Goal: Task Accomplishment & Management: Manage account settings

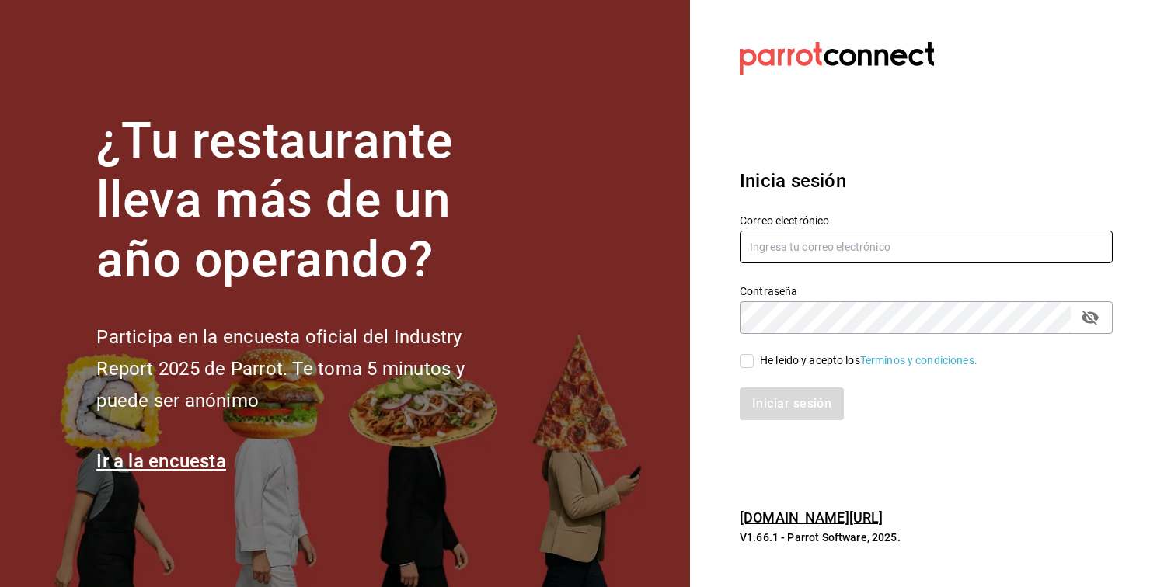
click at [813, 263] on input "text" at bounding box center [926, 247] width 373 height 33
type input "[EMAIL_ADDRESS][DOMAIN_NAME]"
click at [750, 368] on input "He leído y acepto los Términos y condiciones." at bounding box center [747, 361] width 14 height 14
checkbox input "true"
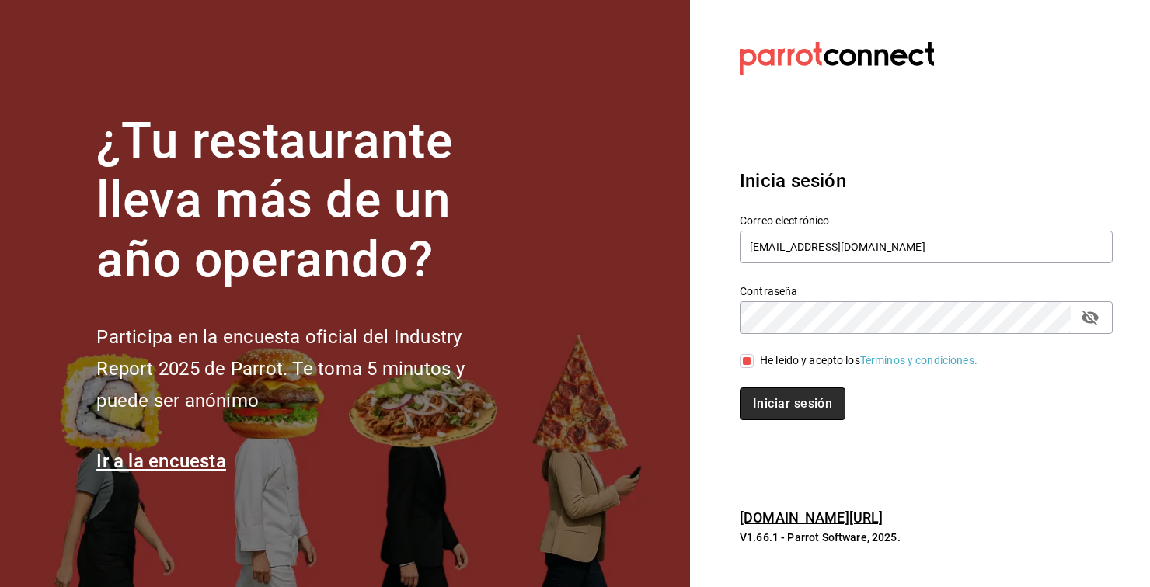
click at [785, 420] on button "Iniciar sesión" at bounding box center [793, 404] width 106 height 33
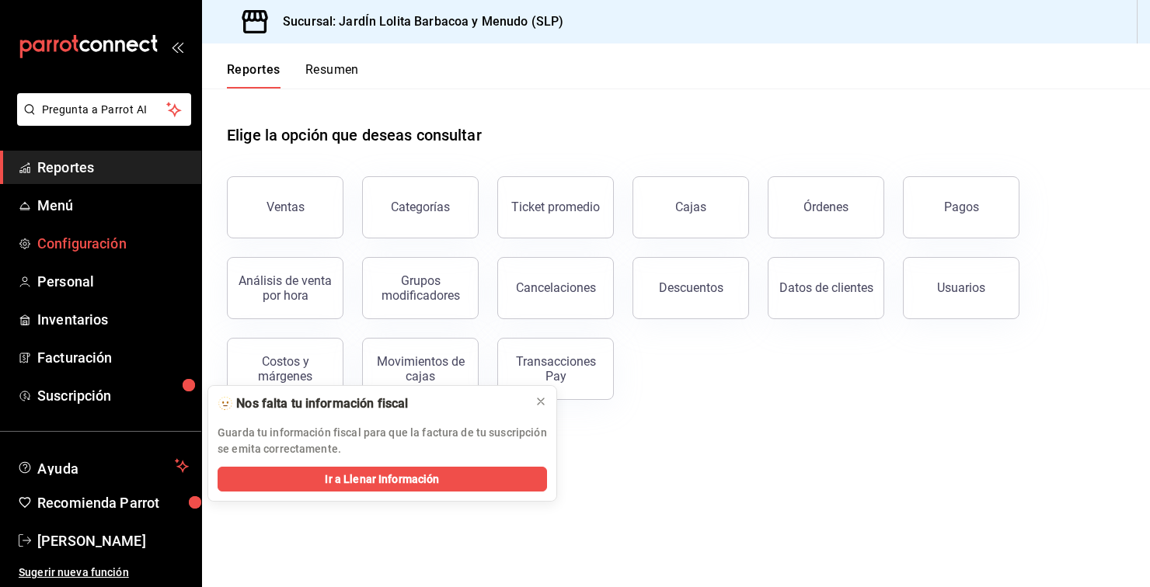
click at [99, 253] on span "Configuración" at bounding box center [113, 243] width 152 height 21
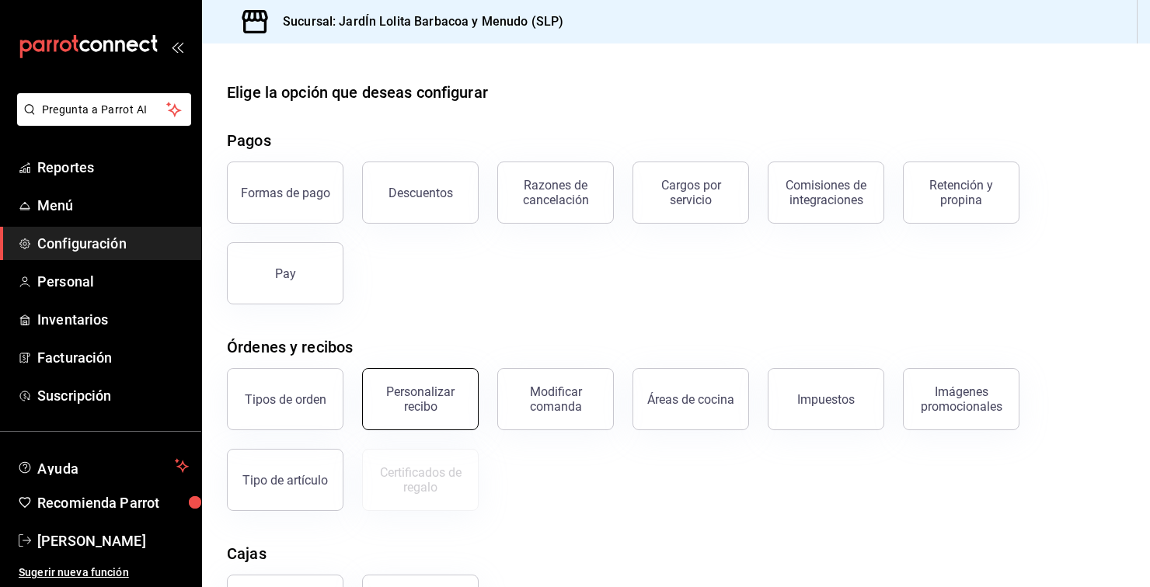
click at [434, 385] on div "Personalizar recibo" at bounding box center [420, 400] width 96 height 30
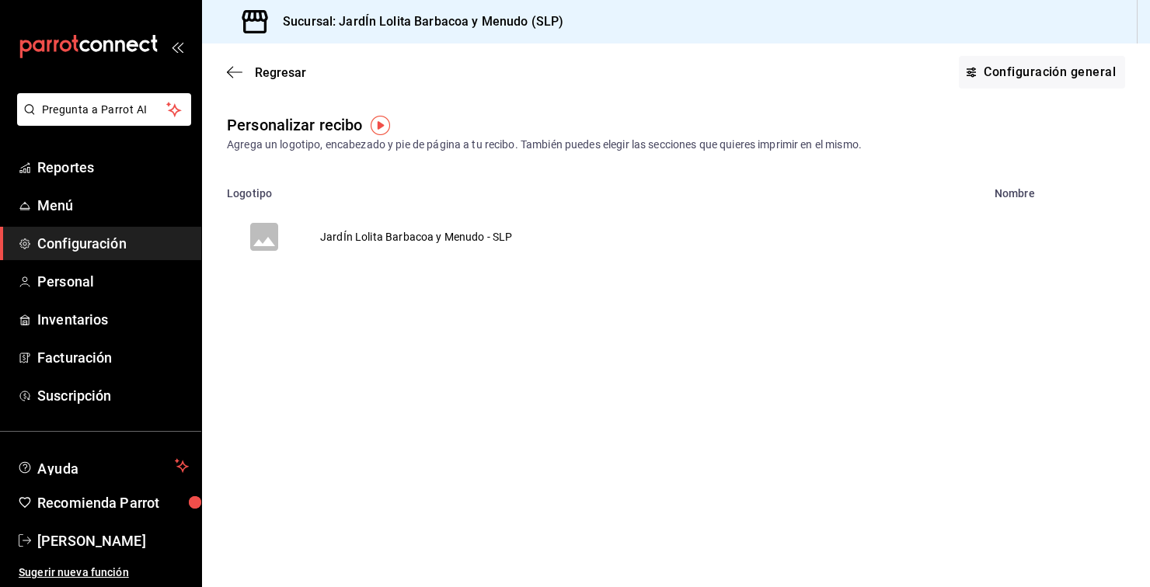
click at [535, 249] on button "JardÍn Lolita Barbacoa y Menudo - SLP" at bounding box center [379, 237] width 354 height 75
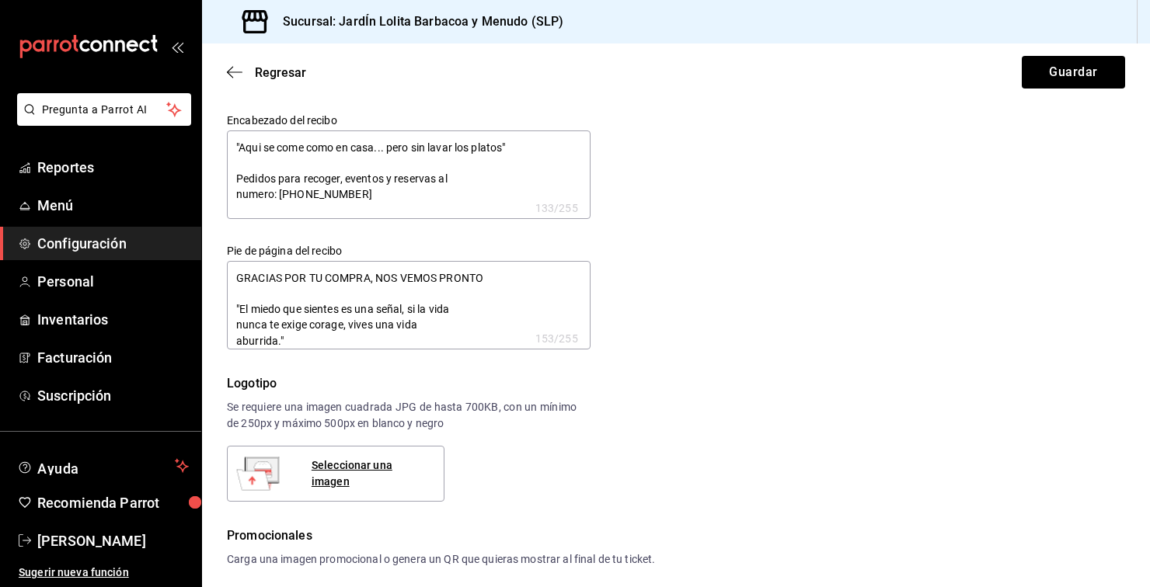
type textarea "x"
click at [284, 347] on textarea "GRACIAS POR TU COMPRA, NOS VEMOS PRONTO "El miedo que sientes es una señal, si …" at bounding box center [409, 305] width 364 height 89
type textarea "x"
type textarea "GRACIAS POR TU COMPRA, NOS VEMOS PRONTO "El miedo que sientes es una señal, si …"
type textarea "x"
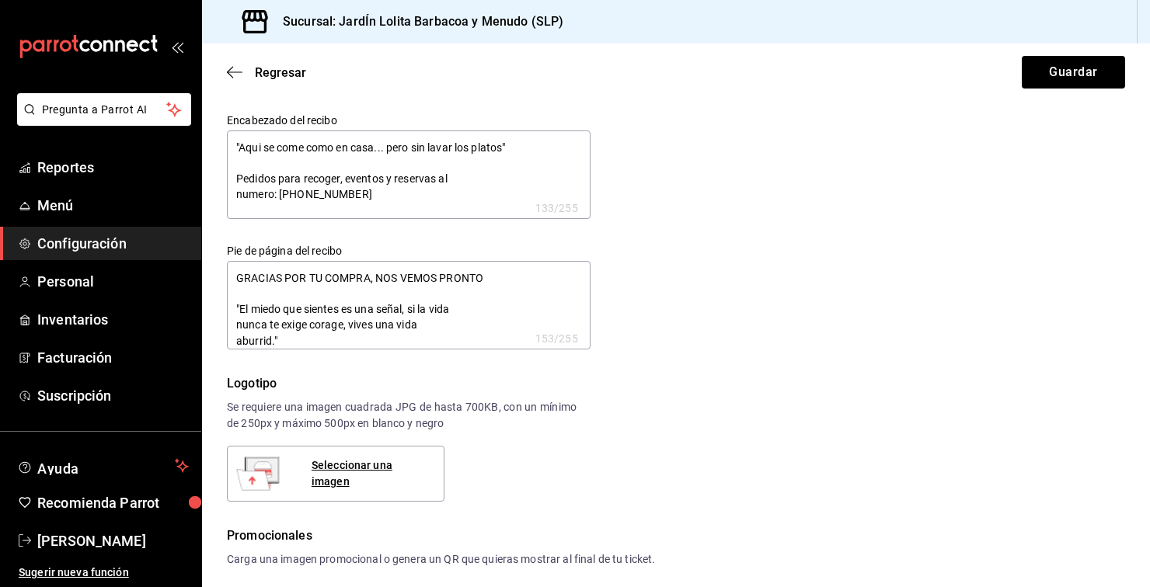
type textarea "x"
type textarea "GRACIAS POR TU COMPRA, NOS VEMOS PRONTO "El miedo que sientes es una señal, si …"
type textarea "x"
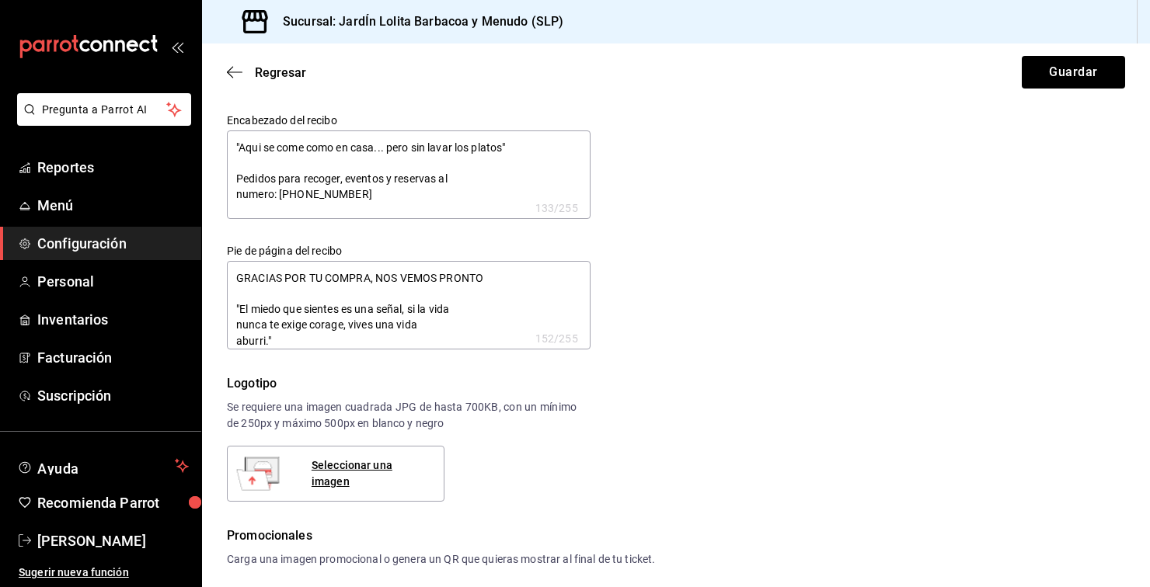
type textarea "x"
type textarea "GRACIAS POR TU COMPRA, NOS VEMOS PRONTO "El miedo que sientes es una señal, si …"
type textarea "x"
type textarea "GRACIAS POR TU COMPRA, NOS VEMOS PRONTO "El miedo que sientes es una señal, si …"
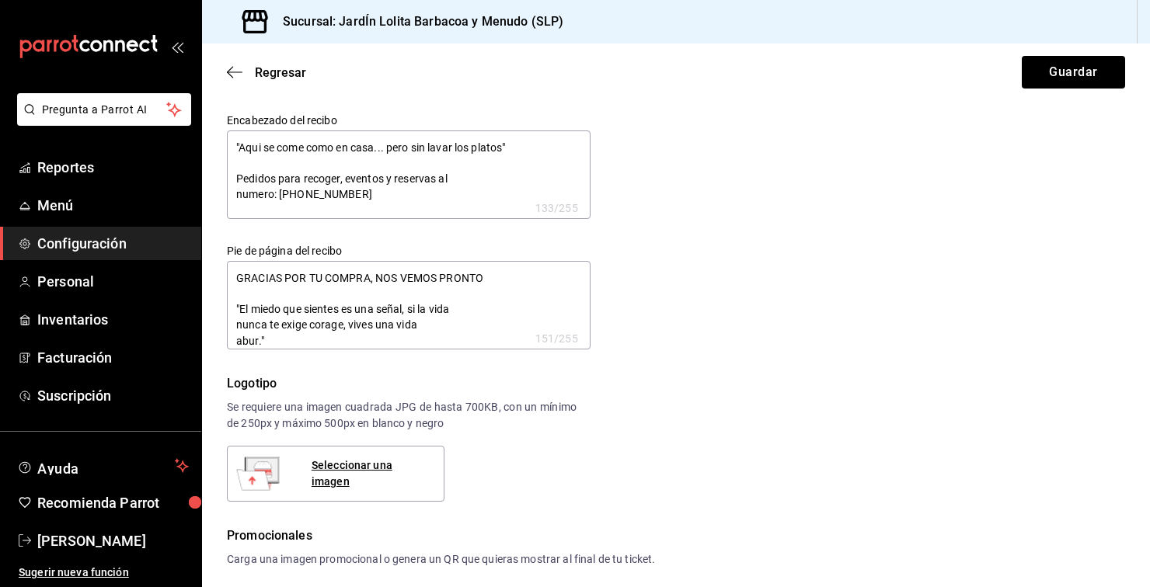
type textarea "x"
type textarea "GRACIAS POR TU COMPRA, NOS VEMOS PRONTO "El miedo que sientes es una señal, si …"
type textarea "x"
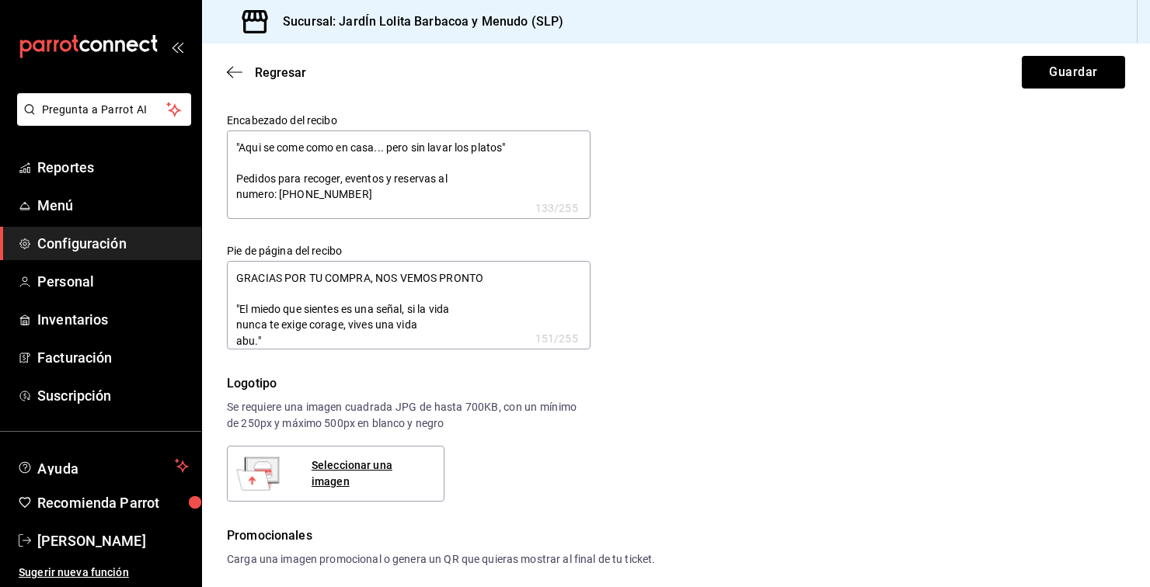
type textarea "GRACIAS POR TU COMPRA, NOS VEMOS PRONTO "El miedo que sientes es una señal, si …"
type textarea "x"
type textarea "GRACIAS POR TU COMPRA, NOS VEMOS PRONTO "El miedo que sientes es una señal, si …"
type textarea "x"
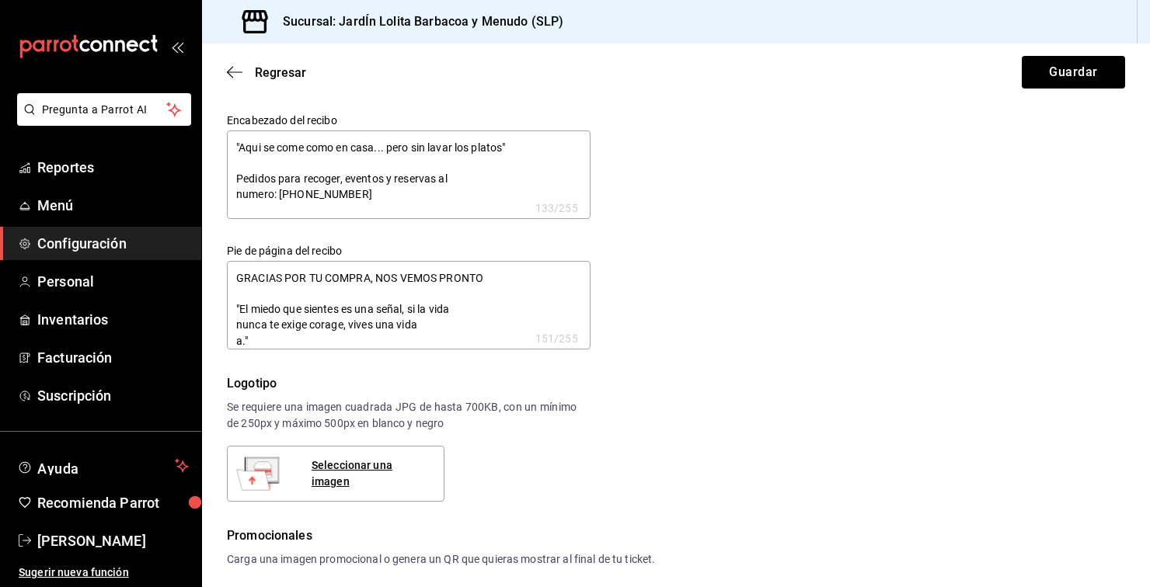
type textarea "x"
type textarea "GRACIAS POR TU COMPRA, NOS VEMOS PRONTO "El miedo que sientes es una señal, si …"
type textarea "x"
type textarea "GRACIAS POR TU COMPRA, NOS VEMOS PRONTO "El miedo que sientes es una señal, si …"
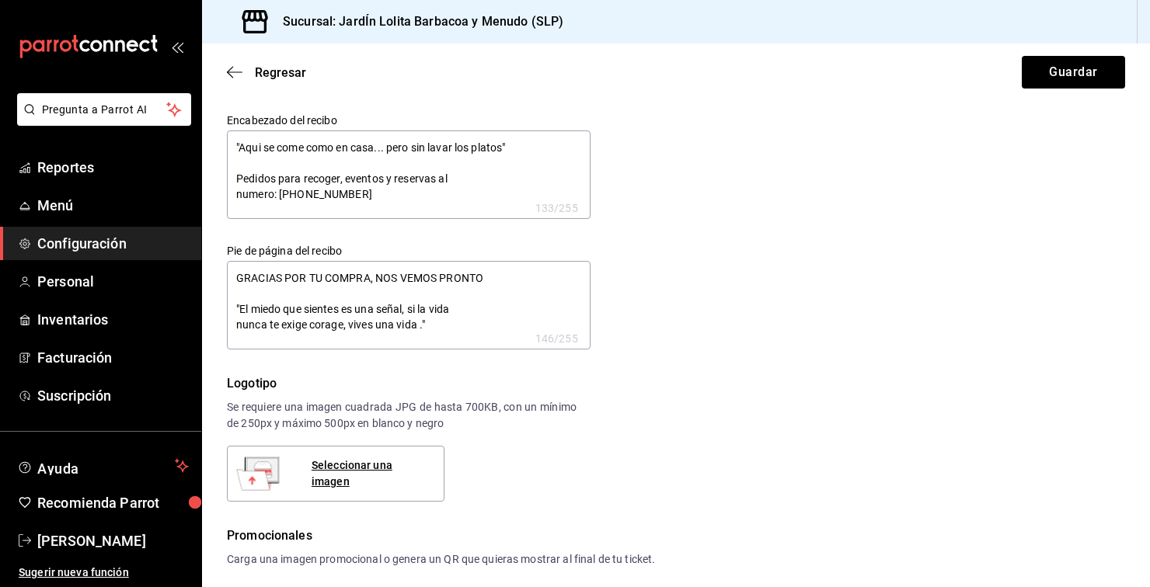
type textarea "x"
type textarea "GRACIAS POR TU COMPRA, NOS VEMOS PRONTO "El miedo que sientes es una señal, si …"
type textarea "x"
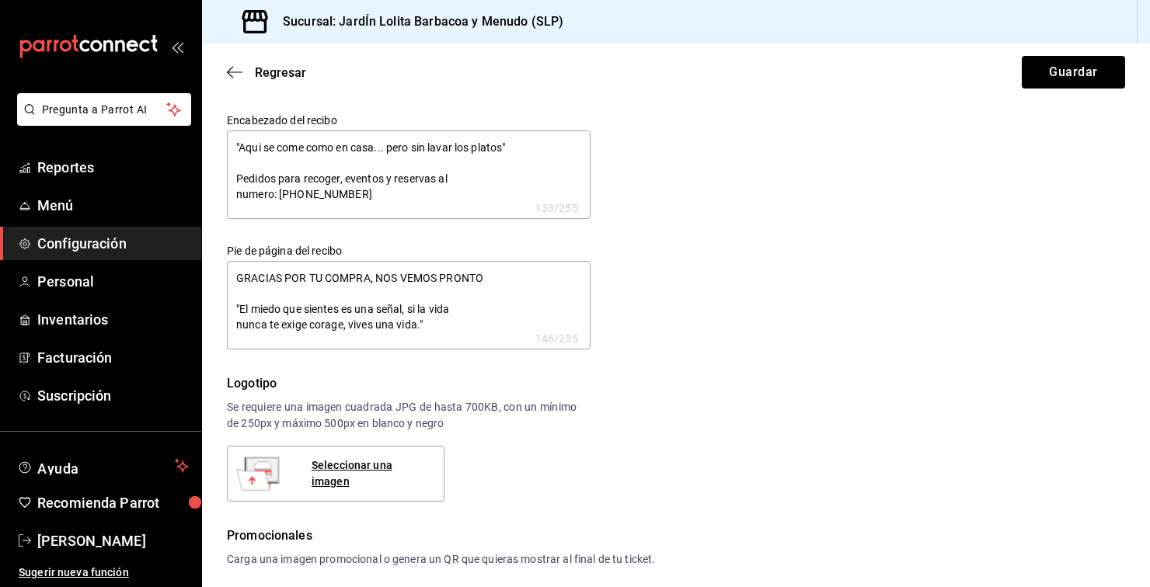
type textarea "GRACIAS POR TU COMPRA, NOS VEMOS PRONTO "El miedo que sientes es una señal, si …"
type textarea "x"
type textarea "GRACIAS POR TU COMPRA, NOS VEMOS PRONTO "El miedo que sientes es una señal, si …"
type textarea "x"
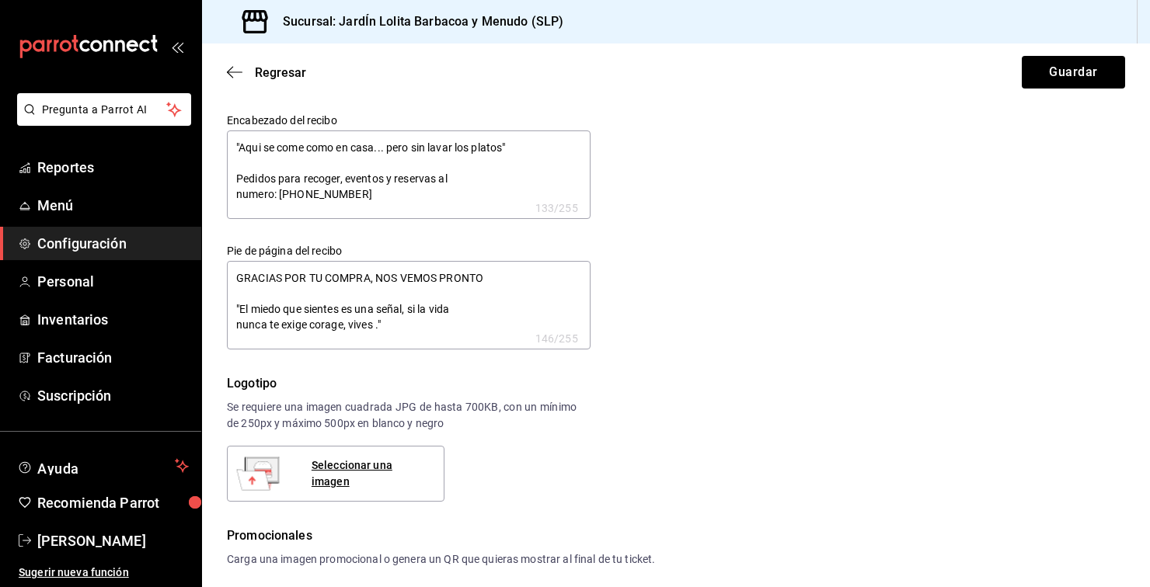
type textarea "x"
type textarea "GRACIAS POR TU COMPRA, NOS VEMOS PRONTO "El miedo que sientes es una señal, si …"
type textarea "x"
type textarea "GRACIAS POR TU COMPRA, NOS VEMOS PRONTO "El miedo que sientes es una señal, si …"
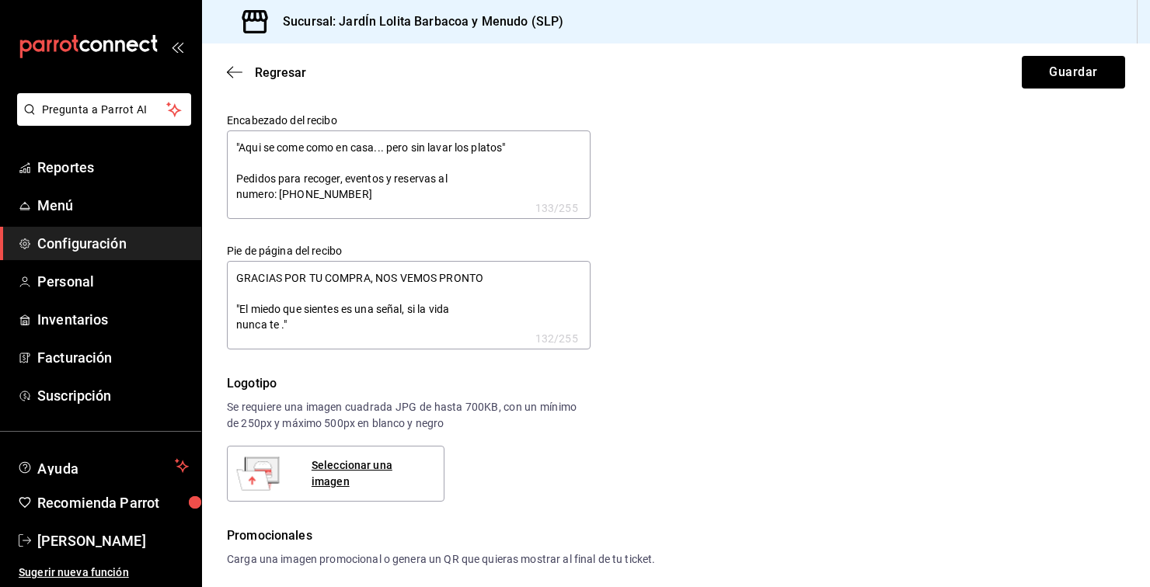
type textarea "x"
type textarea "GRACIAS POR TU COMPRA, NOS VEMOS PRONTO "El miedo que sientes es una señal, si …"
type textarea "x"
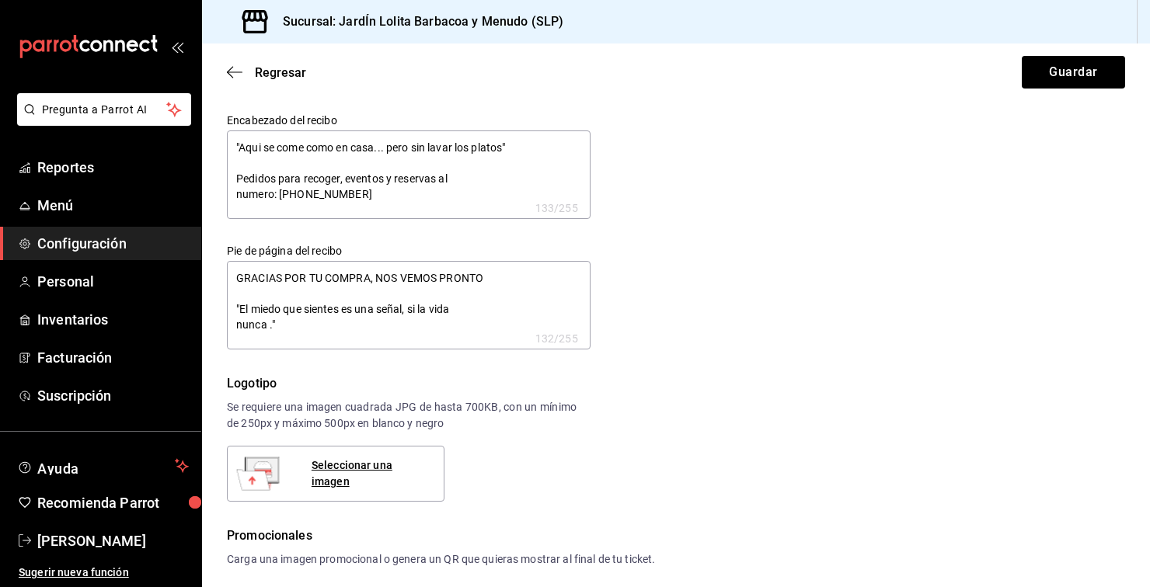
type textarea "GRACIAS POR TU COMPRA, NOS VEMOS PRONTO "El miedo que sientes es una señal, si …"
type textarea "x"
type textarea "GRACIAS POR TU COMPRA, NOS VEMOS PRONTO "El miedo que sientes es una señal, si …"
type textarea "x"
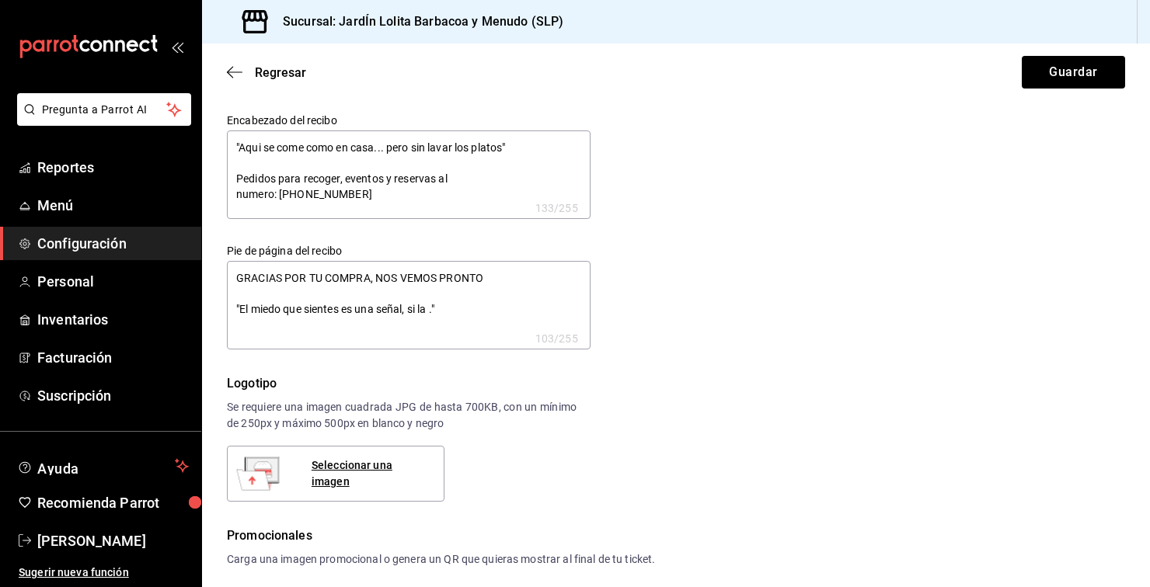
type textarea "x"
type textarea "GRACIAS POR TU COMPRA, NOS VEMOS PRONTO "El miedo que sientes es una señal, si …"
type textarea "x"
type textarea "GRACIAS POR TU COMPRA, NOS VEMOS PRONTO "El miedo que sientes es una señal, si.""
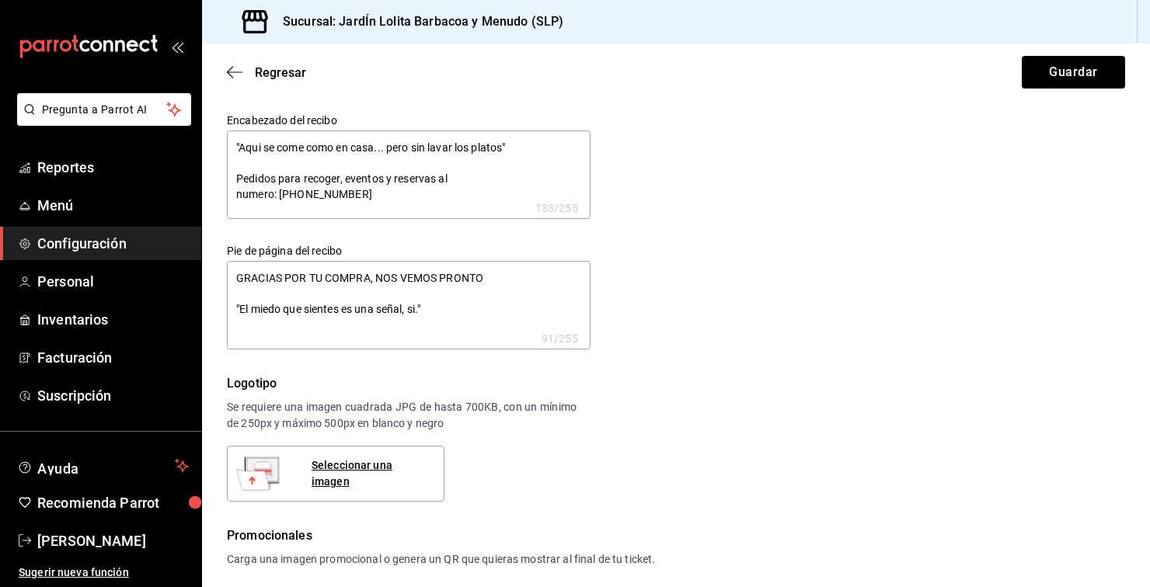
type textarea "x"
type textarea "GRACIAS POR TU COMPRA, NOS VEMOS PRONTO "El miedo que sientes es una señal, s.""
type textarea "x"
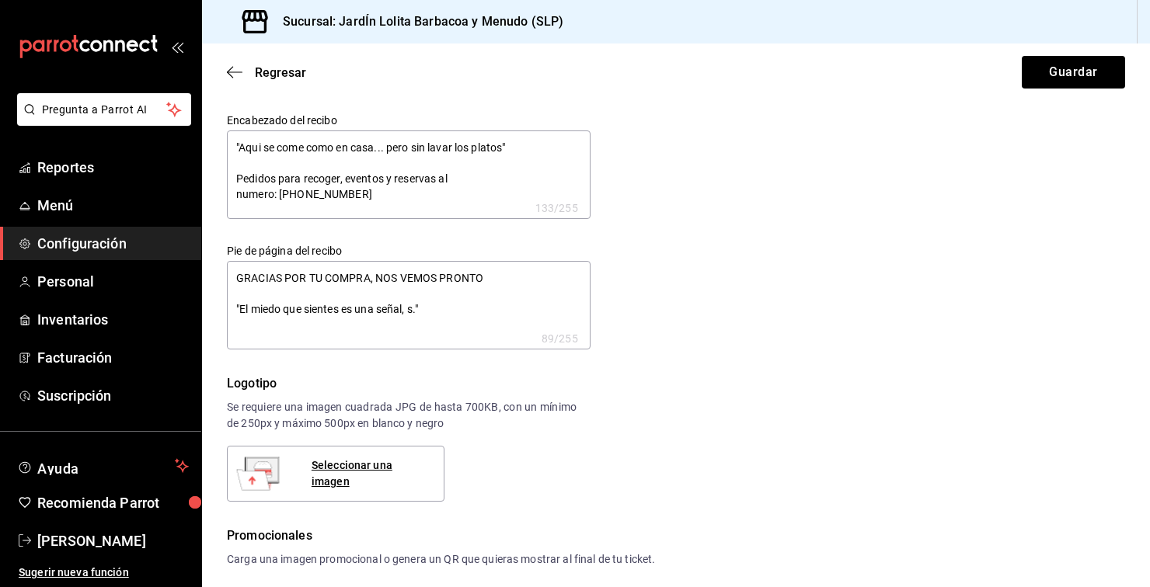
type textarea "GRACIAS POR TU COMPRA, NOS VEMOS PRONTO "El miedo que sientes es una señal, .""
type textarea "x"
type textarea "GRACIAS POR TU COMPRA, NOS VEMOS PRONTO "El miedo que sientes es una señal,.""
type textarea "x"
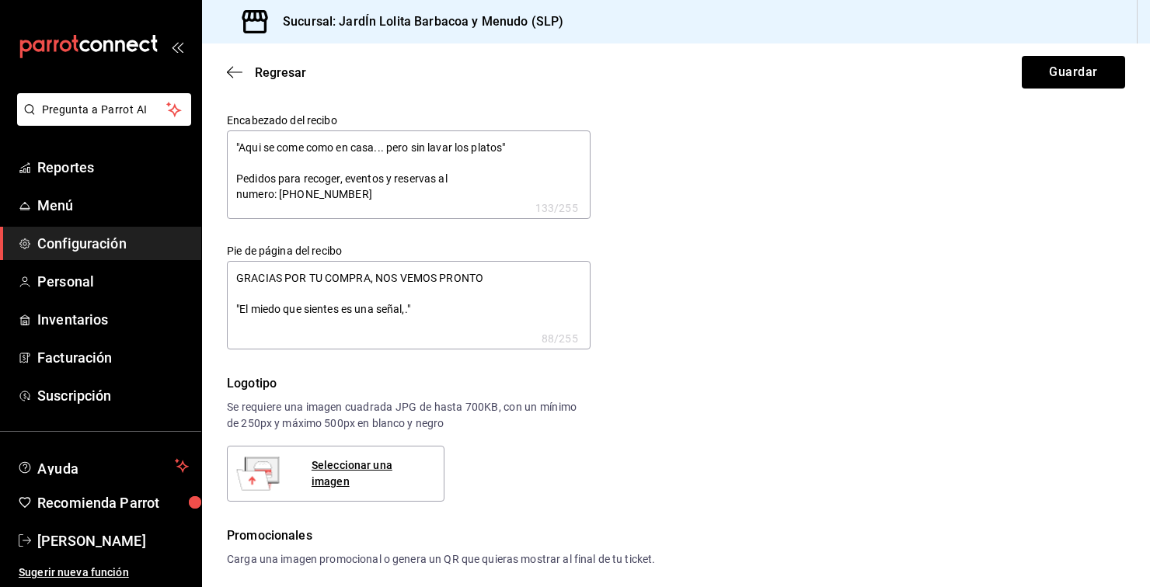
type textarea "x"
type textarea "GRACIAS POR TU COMPRA, NOS VEMOS PRONTO "El miedo que sientes es una señal.""
type textarea "x"
type textarea "GRACIAS POR TU COMPRA, NOS VEMOS PRONTO "El miedo que sientes es una seña.""
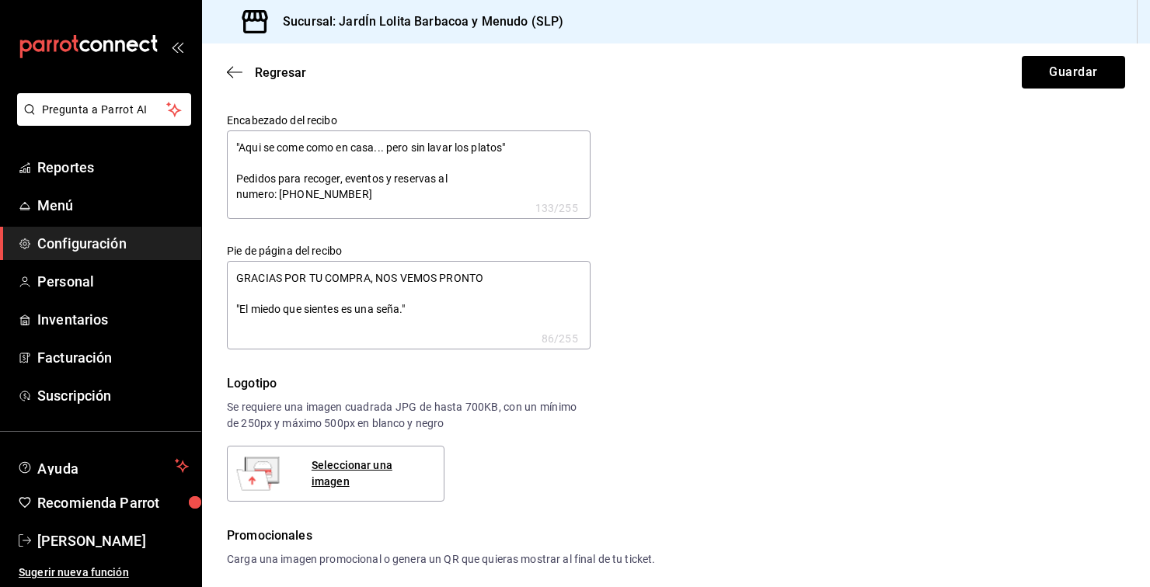
type textarea "x"
type textarea "GRACIAS POR TU COMPRA, NOS VEMOS PRONTO "El miedo que sientes es una señ.""
type textarea "x"
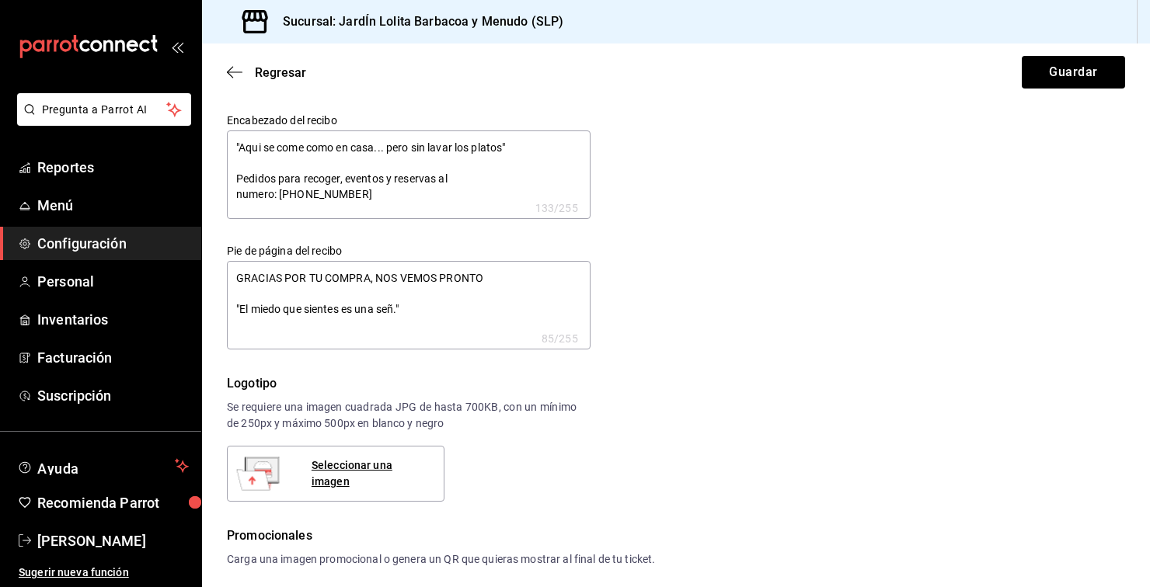
type textarea "GRACIAS POR TU COMPRA, NOS VEMOS PRONTO "El miedo que sientes es una se.""
type textarea "x"
type textarea "GRACIAS POR TU COMPRA, NOS VEMOS PRONTO "El miedo que sientes es una s.""
type textarea "x"
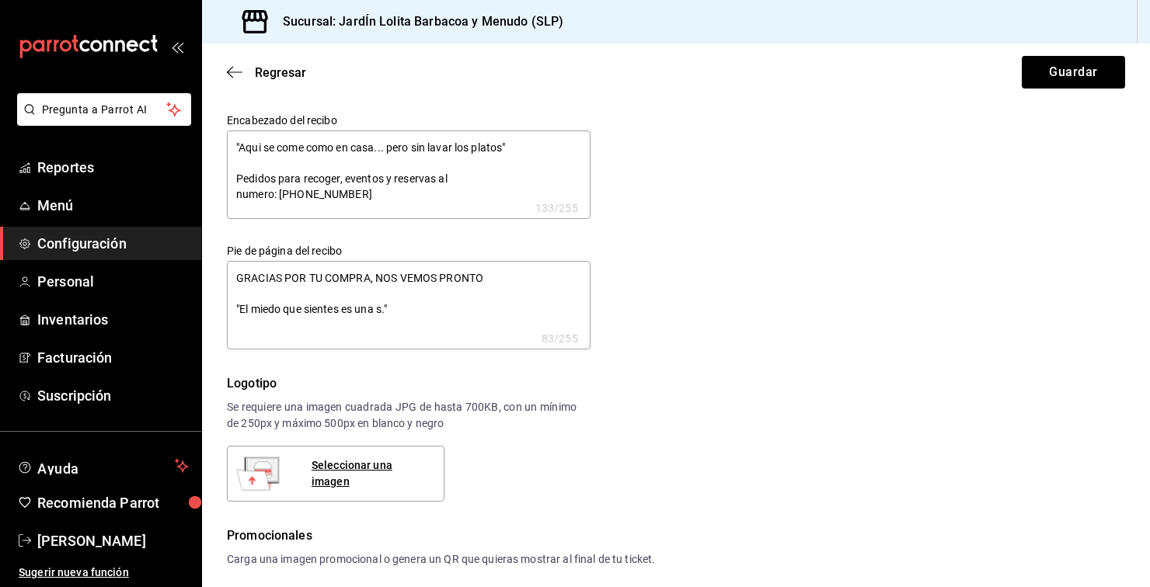
type textarea "x"
type textarea "GRACIAS POR TU COMPRA, NOS VEMOS PRONTO "El miedo que sientes es una .""
type textarea "x"
type textarea "GRACIAS POR TU COMPRA, NOS VEMOS PRONTO "El miedo que sientes es una.""
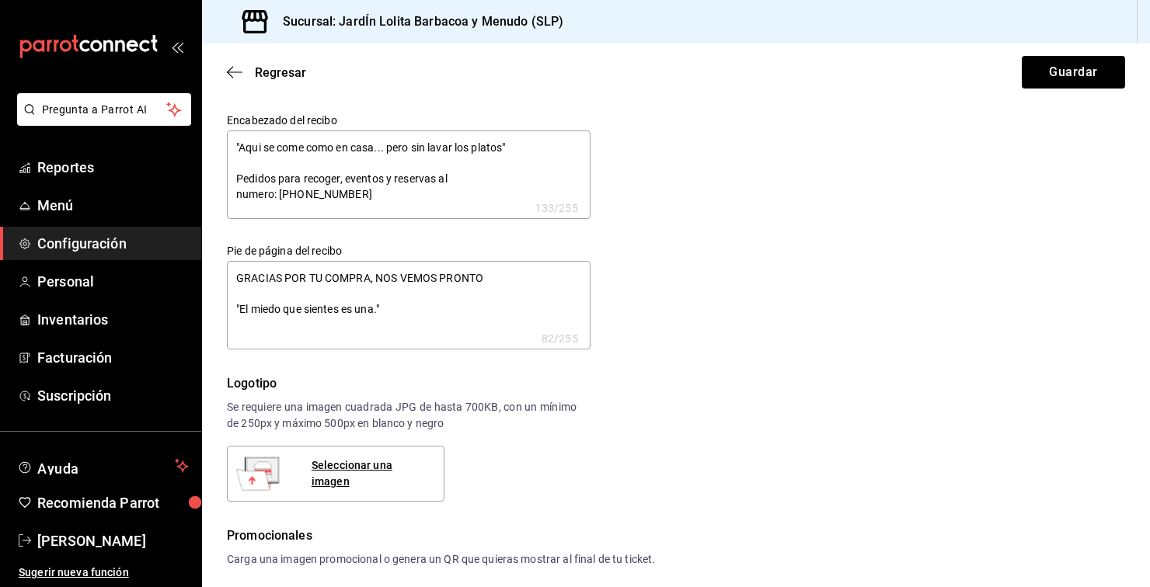
type textarea "x"
type textarea "GRACIAS POR TU COMPRA, NOS VEMOS PRONTO "El miedo que sientes es un.""
type textarea "x"
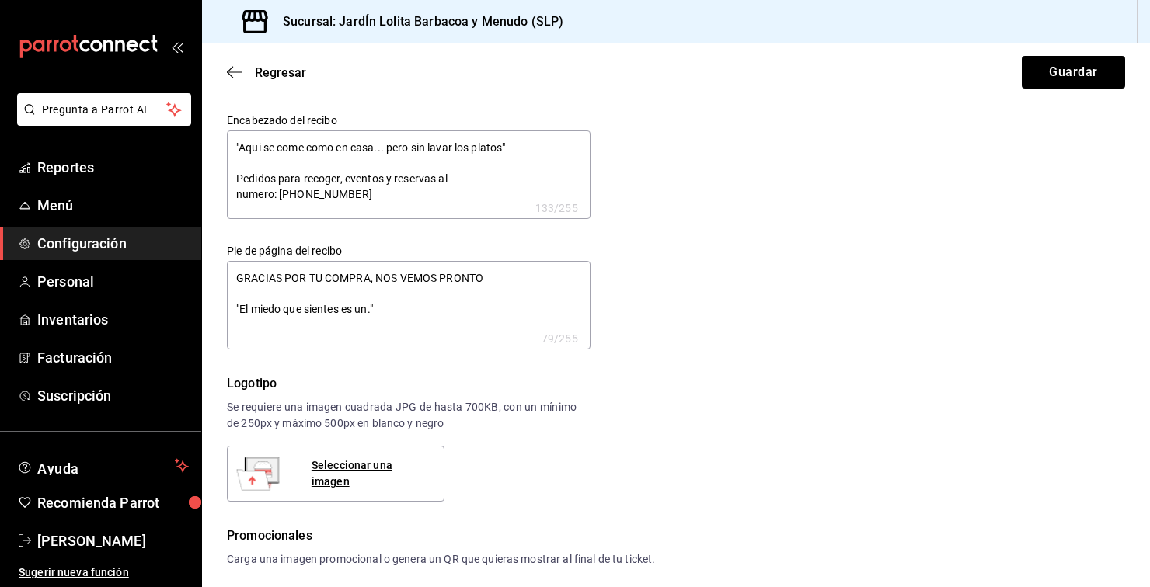
type textarea "GRACIAS POR TU COMPRA, NOS VEMOS PRONTO "El miedo que sientes es u.""
type textarea "x"
type textarea "GRACIAS POR TU COMPRA, NOS VEMOS PRONTO "El miedo que sientes es .""
type textarea "x"
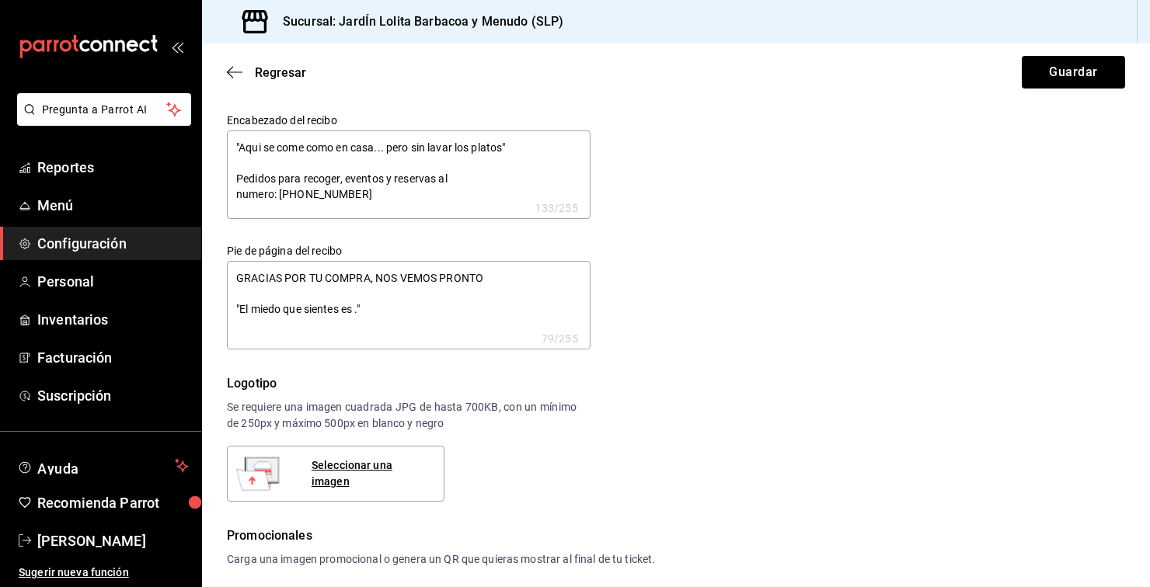
type textarea "x"
type textarea "GRACIAS POR TU COMPRA, NOS VEMOS PRONTO "El miedo que sientes es.""
type textarea "x"
type textarea "GRACIAS POR TU COMPRA, NOS VEMOS PRONTO "El miedo que sientes e.""
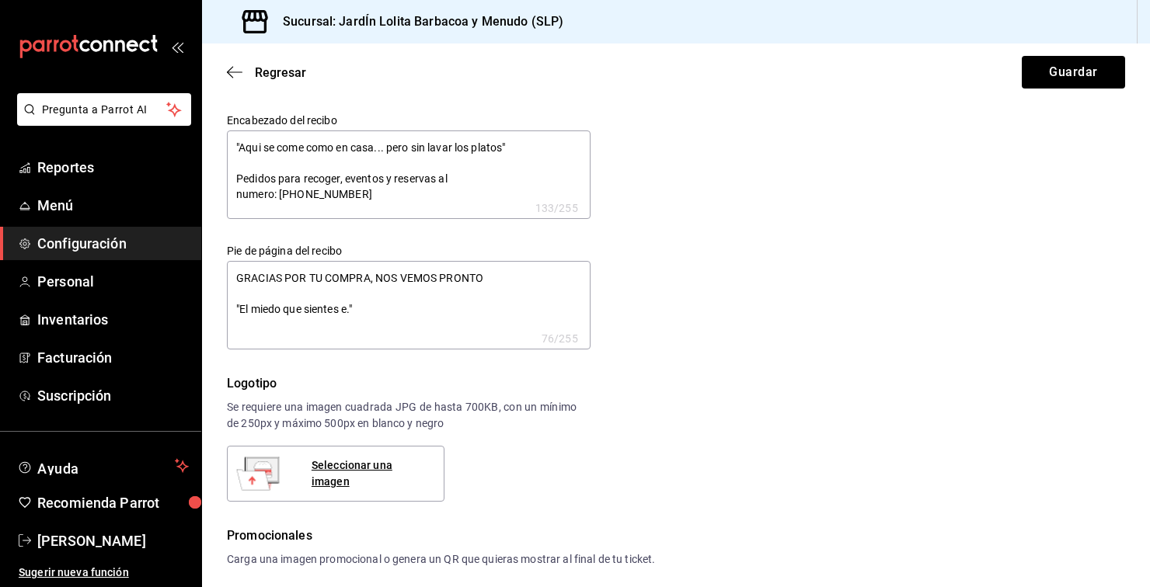
type textarea "x"
type textarea "GRACIAS POR TU COMPRA, NOS VEMOS PRONTO "El miedo que sientes .""
type textarea "x"
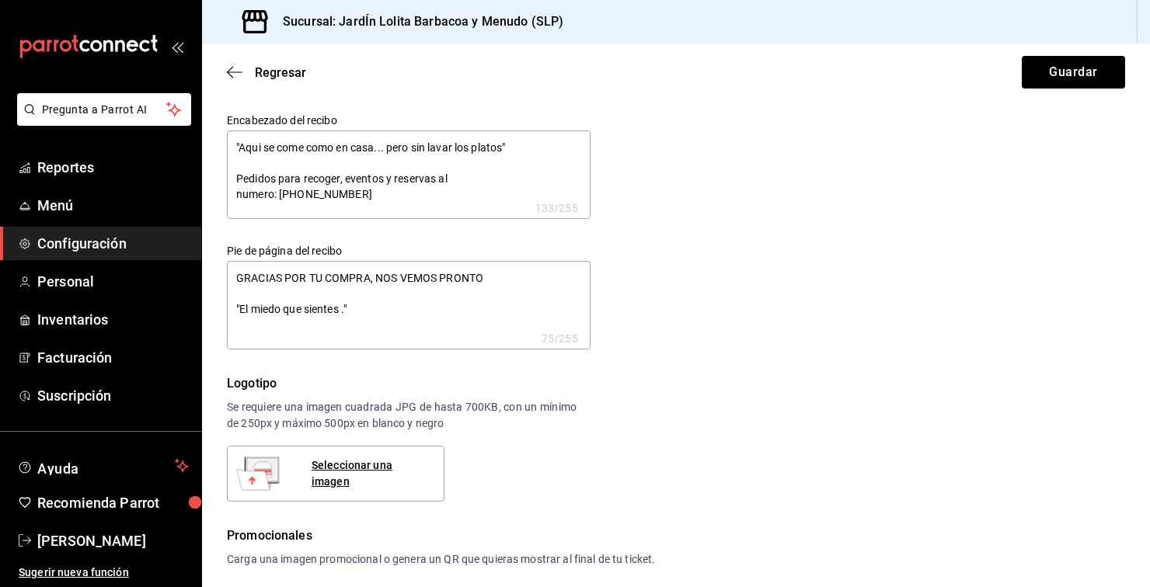
type textarea "GRACIAS POR TU COMPRA, NOS VEMOS PRONTO "El miedo que sientes.""
type textarea "x"
type textarea "GRACIAS POR TU COMPRA, NOS VEMOS PRONTO "El miedo que siente.""
type textarea "x"
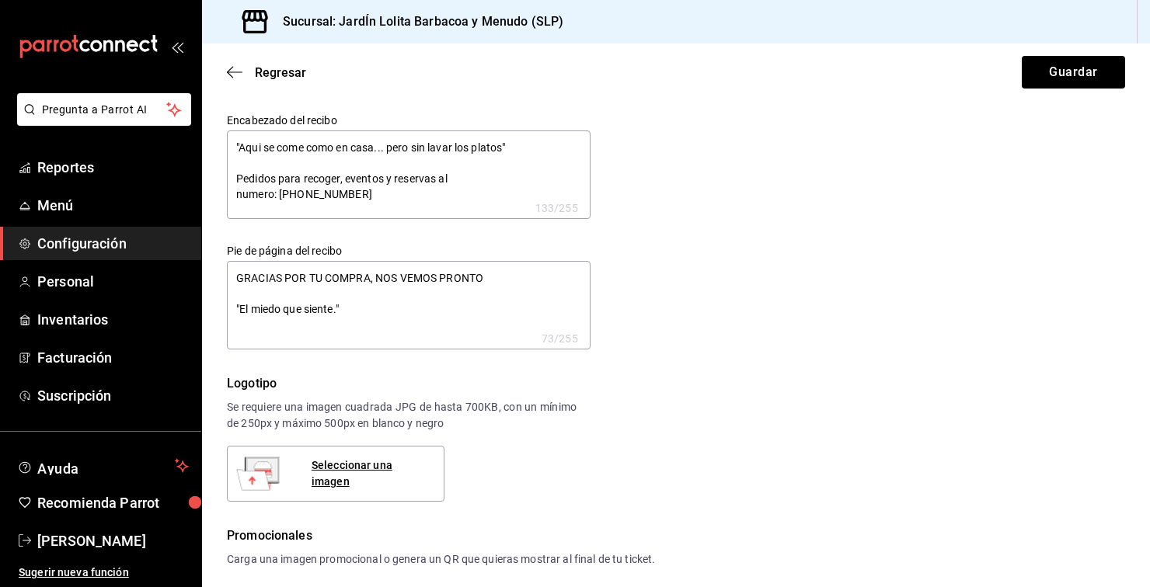
type textarea "x"
type textarea "GRACIAS POR TU COMPRA, NOS VEMOS PRONTO "El miedo que sient.""
type textarea "x"
type textarea "GRACIAS POR TU COMPRA, NOS VEMOS PRONTO "El miedo que sien.""
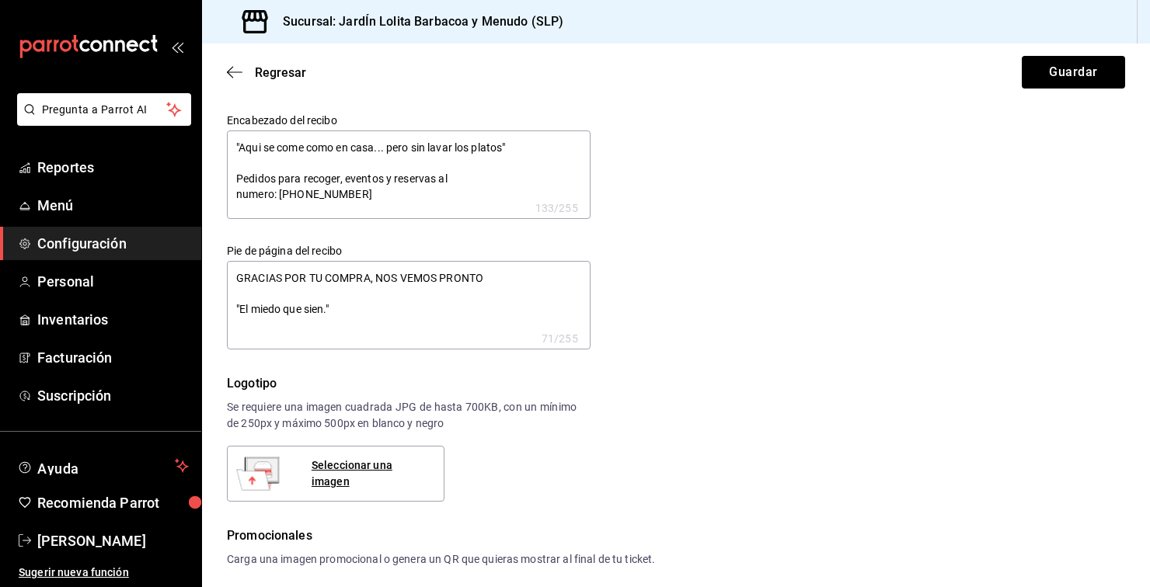
type textarea "x"
type textarea "GRACIAS POR TU COMPRA, NOS VEMOS PRONTO "El miedo que sie.""
type textarea "x"
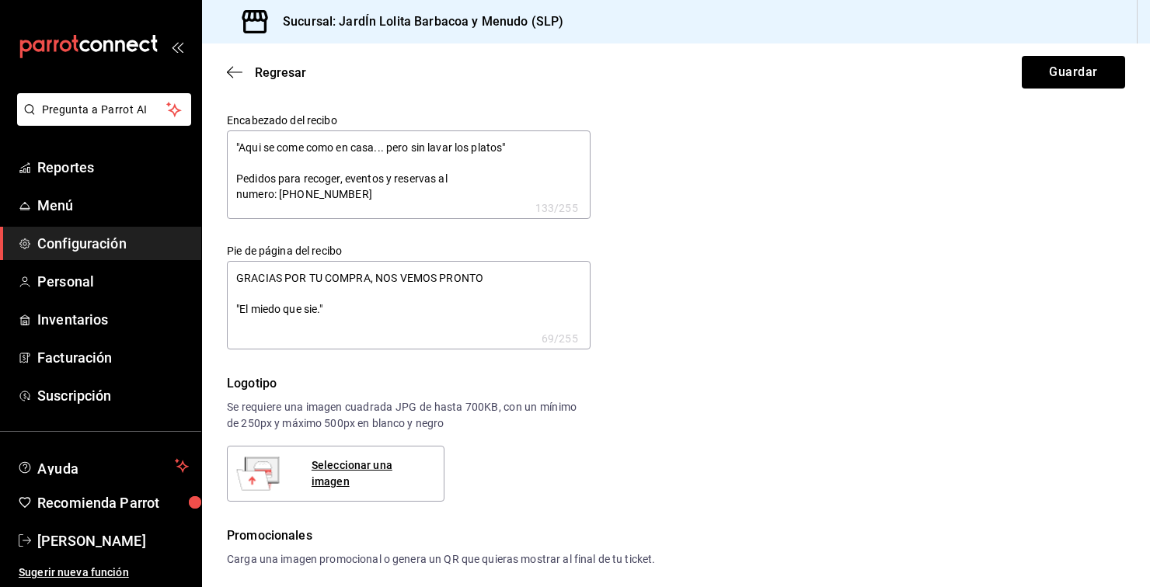
type textarea "GRACIAS POR TU COMPRA, NOS VEMOS PRONTO "El miedo que si.""
type textarea "x"
type textarea "GRACIAS POR TU COMPRA, NOS VEMOS PRONTO "El miedo que s.""
type textarea "x"
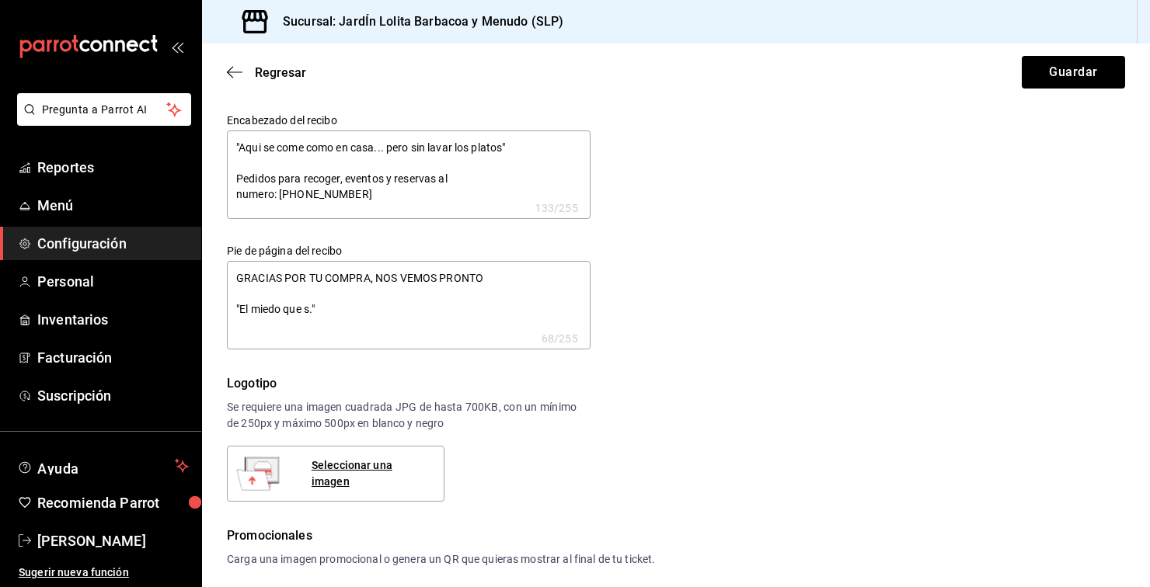
type textarea "x"
type textarea "GRACIAS POR TU COMPRA, NOS VEMOS PRONTO "El miedo que .""
type textarea "x"
type textarea "GRACIAS POR TU COMPRA, NOS VEMOS PRONTO "El miedo que.""
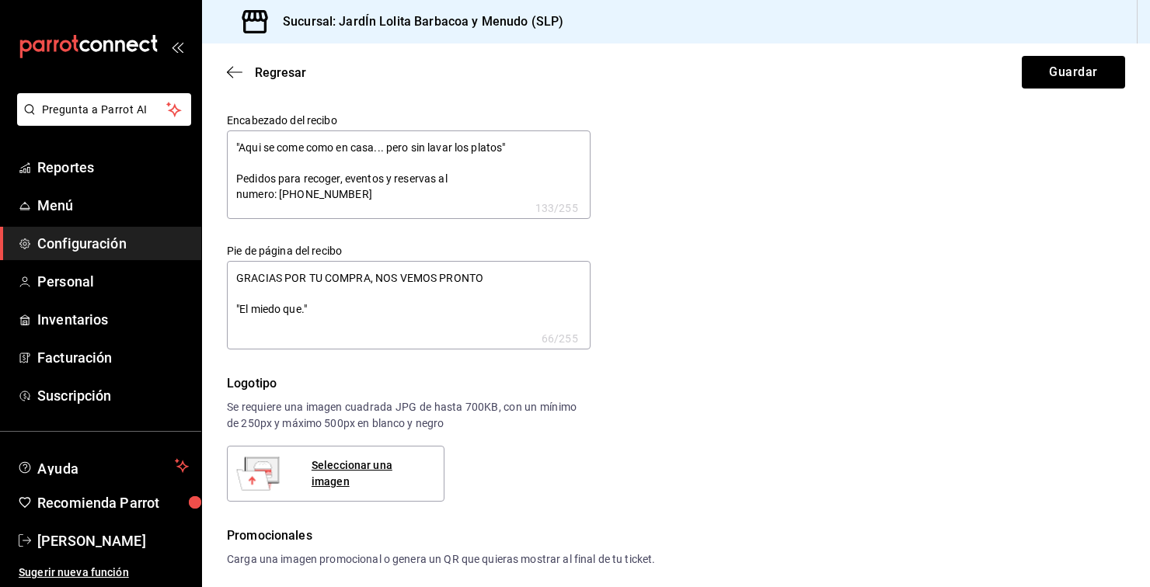
type textarea "x"
type textarea "GRACIAS POR TU COMPRA, NOS VEMOS PRONTO "El miedo qu.""
type textarea "x"
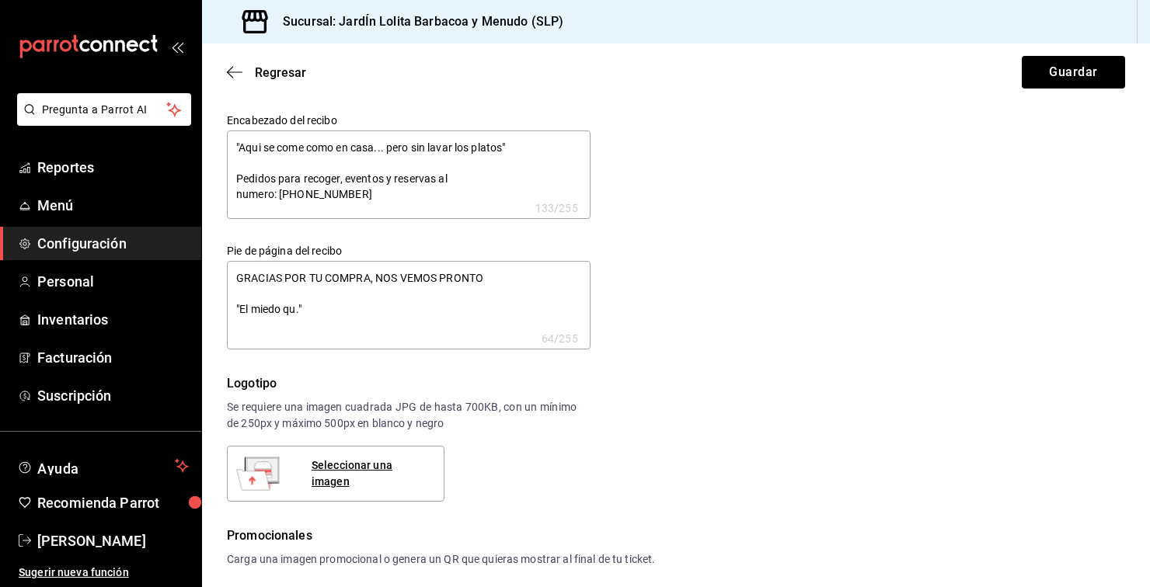
type textarea "GRACIAS POR TU COMPRA, NOS VEMOS PRONTO "El miedo q.""
type textarea "x"
type textarea "GRACIAS POR TU COMPRA, NOS VEMOS PRONTO "El miedo .""
type textarea "x"
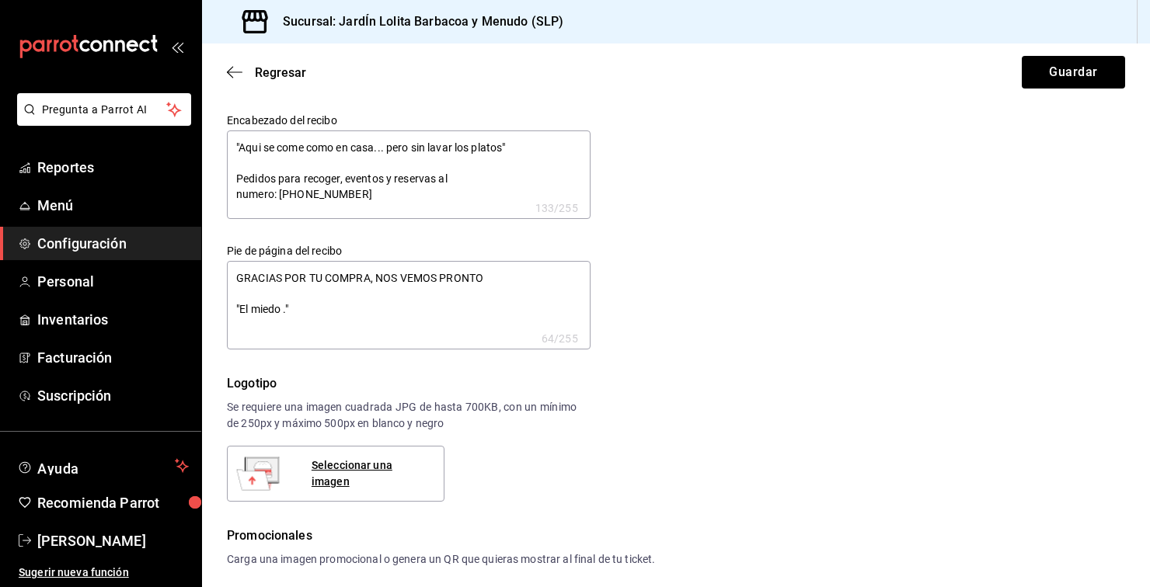
type textarea "x"
type textarea "GRACIAS POR TU COMPRA, NOS VEMOS PRONTO "El miedo.""
type textarea "x"
type textarea "GRACIAS POR TU COMPRA, NOS VEMOS PRONTO "El mied.""
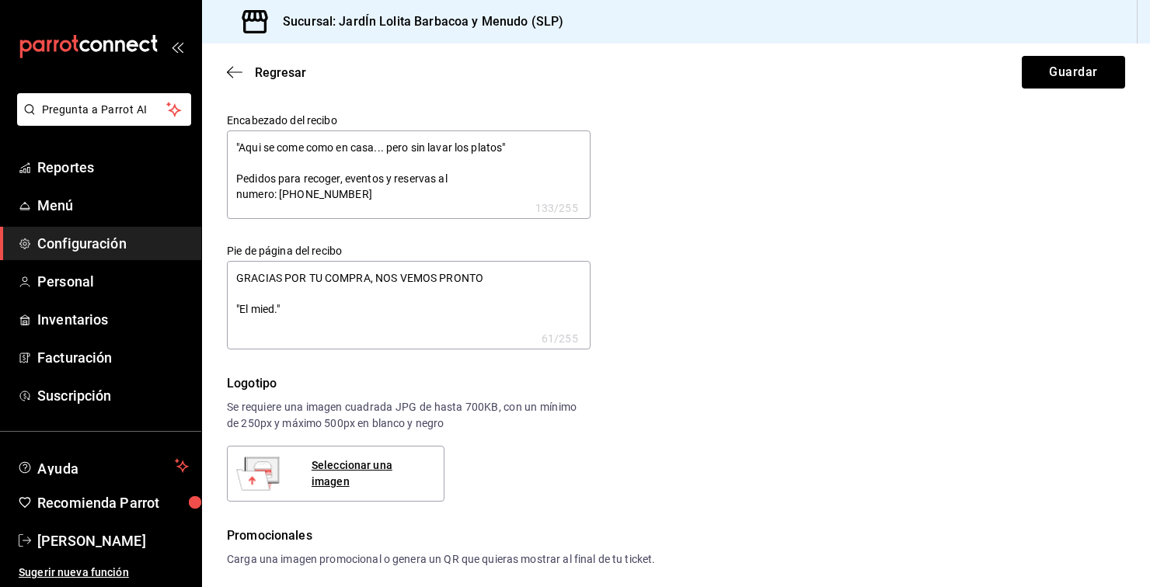
type textarea "x"
type textarea "GRACIAS POR TU COMPRA, NOS VEMOS PRONTO "El mie.""
type textarea "x"
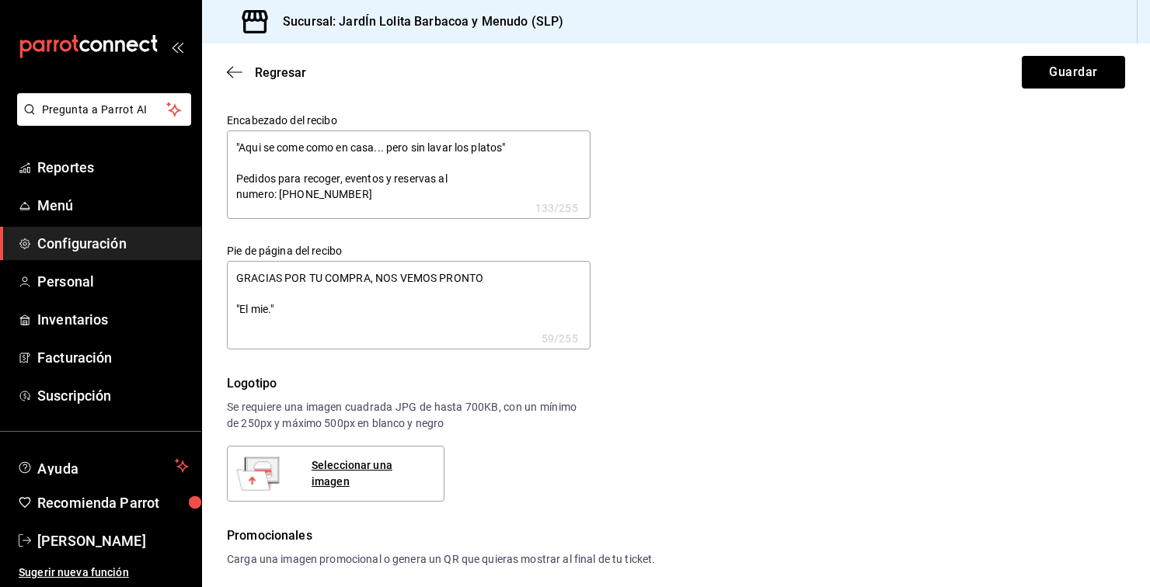
type textarea "GRACIAS POR TU COMPRA, NOS VEMOS PRONTO "El mi.""
type textarea "x"
type textarea "GRACIAS POR TU COMPRA, NOS VEMOS PRONTO "El m.""
type textarea "x"
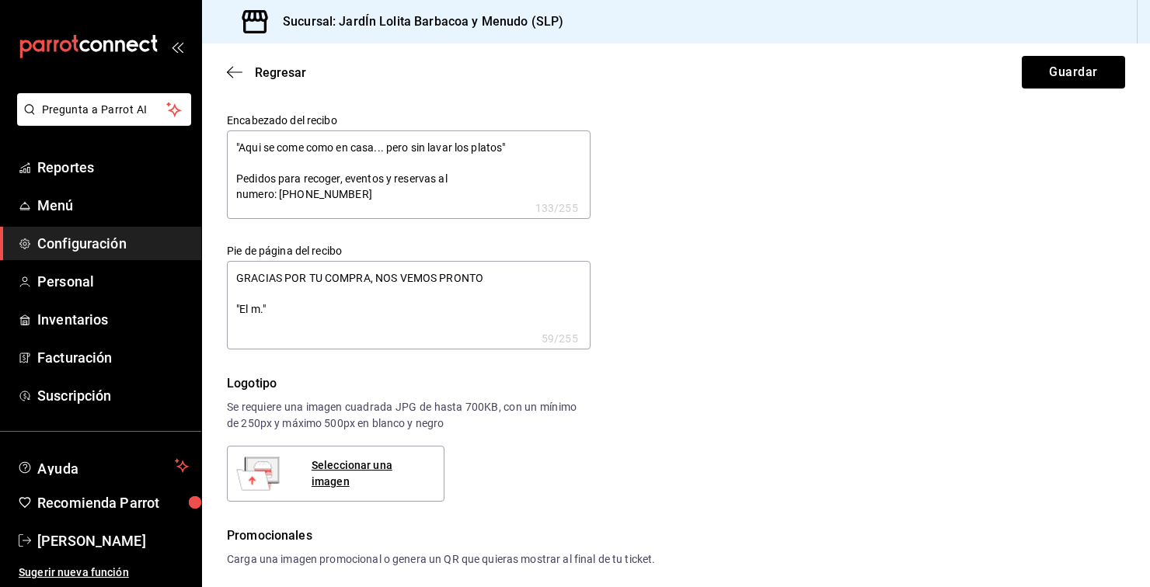
type textarea "x"
type textarea "GRACIAS POR TU COMPRA, NOS VEMOS PRONTO "El .""
type textarea "x"
type textarea "GRACIAS POR TU COMPRA, NOS VEMOS PRONTO "El.""
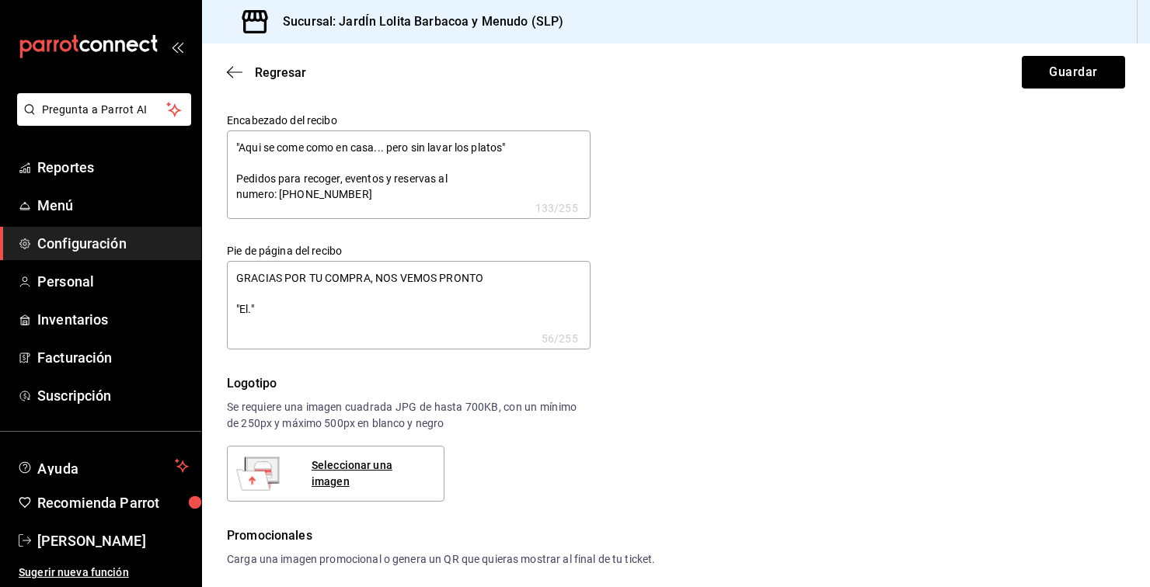
type textarea "x"
type textarea "GRACIAS POR TU COMPRA, NOS VEMOS PRONTO "E.""
type textarea "x"
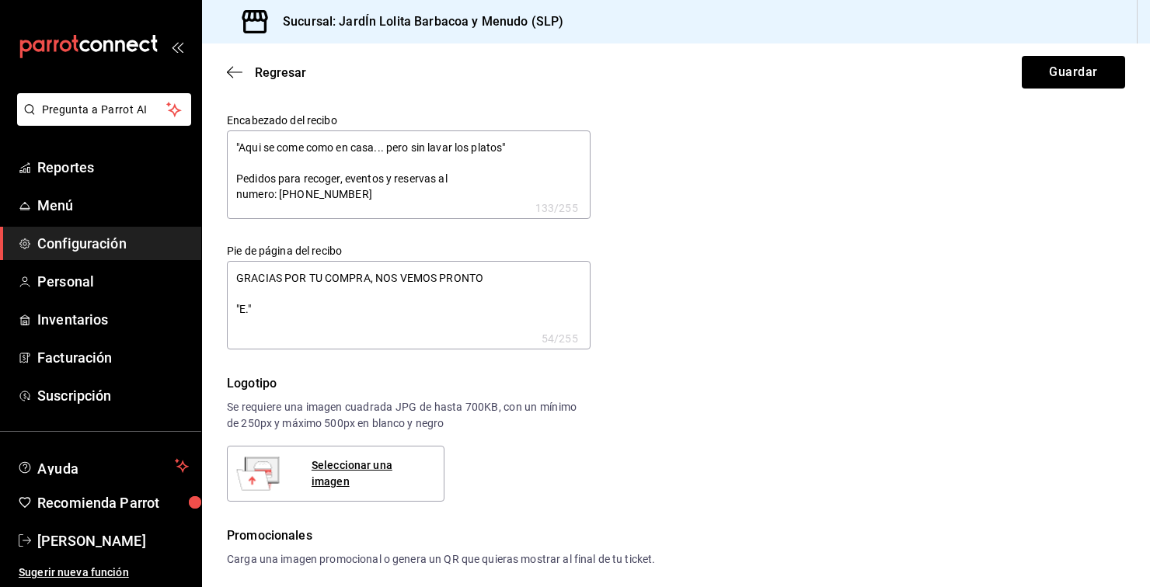
type textarea "GRACIAS POR TU COMPRA, NOS VEMOS PRONTO ".""
type textarea "x"
type textarea "GRACIAS POR TU COMPRA, NOS VEMOS PRONTO "s.""
type textarea "x"
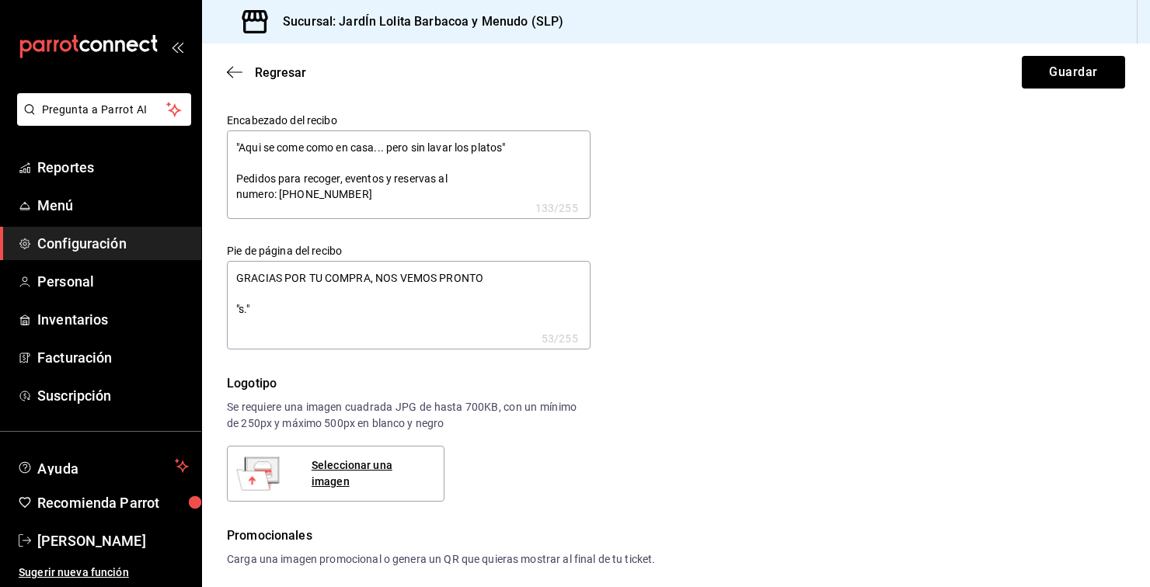
type textarea "x"
type textarea "GRACIAS POR TU COMPRA, NOS VEMOS PRONTO "sI.""
type textarea "x"
type textarea "GRACIAS POR TU COMPRA, NOS VEMOS PRONTO "sI .""
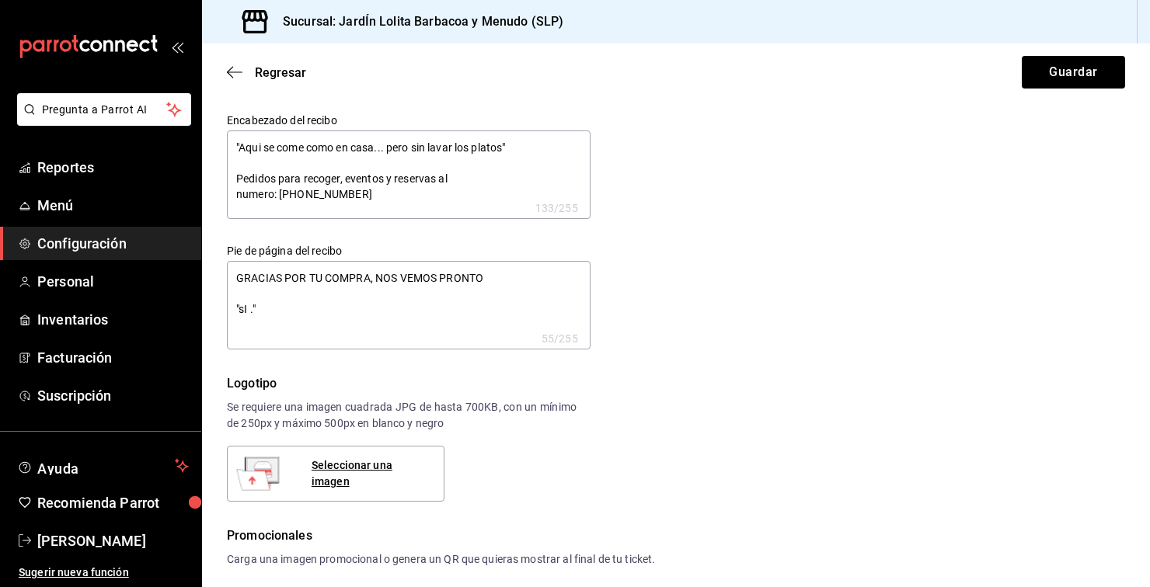
type textarea "x"
type textarea "GRACIAS POR TU COMPRA, NOS VEMOS PRONTO "sI C.""
type textarea "x"
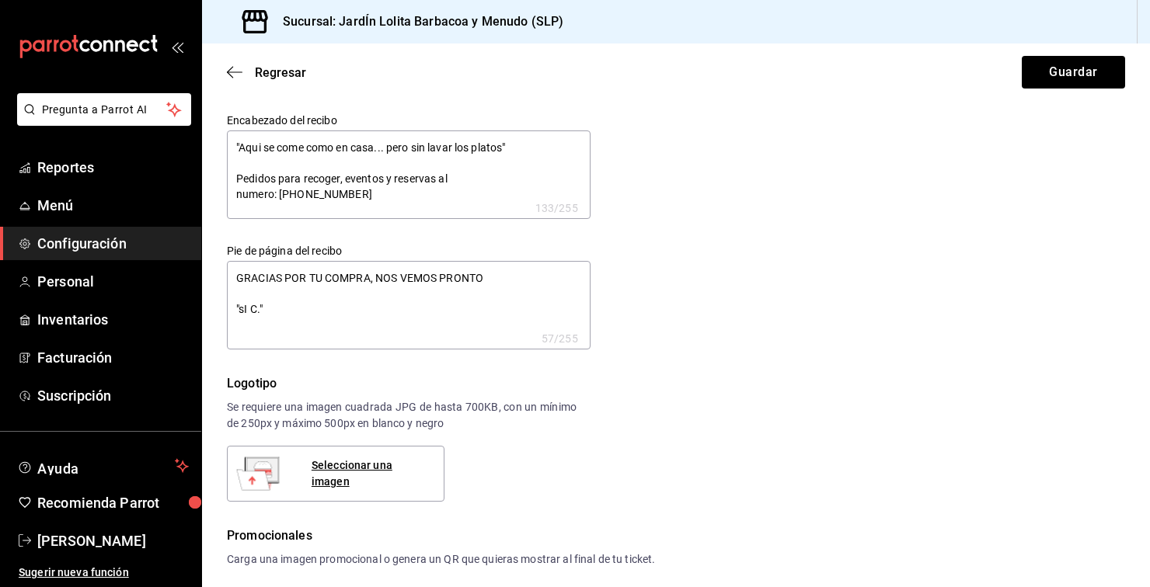
type textarea "GRACIAS POR TU COMPRA, NOS VEMOS PRONTO "sI CR.""
type textarea "x"
type textarea "GRACIAS POR TU COMPRA, NOS VEMOS PRONTO "sI CRE.""
type textarea "x"
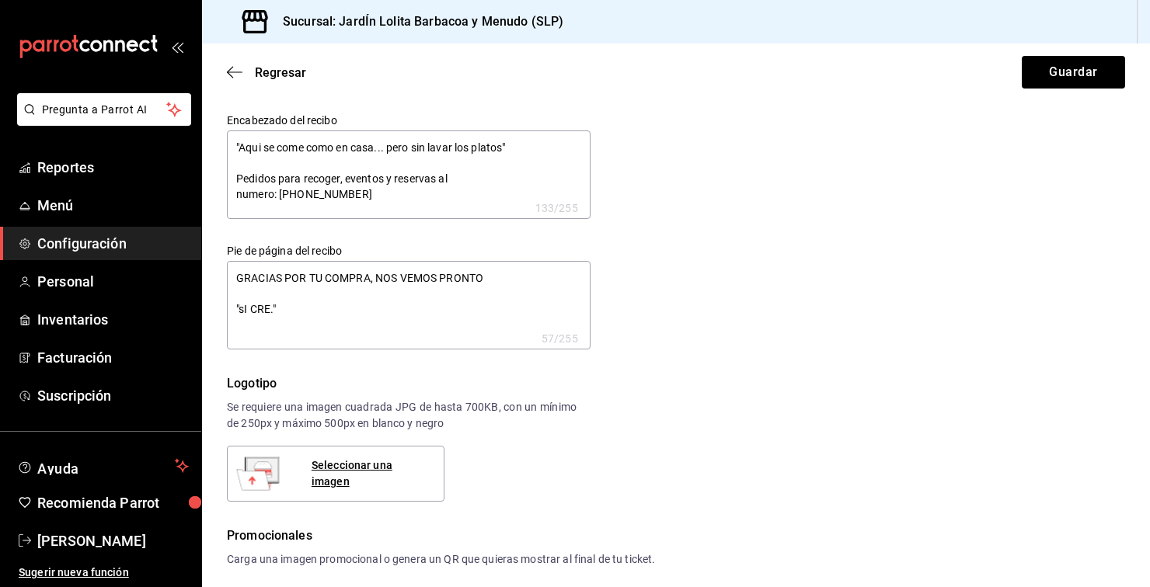
type textarea "x"
type textarea "GRACIAS POR TU COMPRA, NOS VEMOS PRONTO "sI CREE.""
type textarea "x"
type textarea "GRACIAS POR TU COMPRA, NOS VEMOS PRONTO "sI CRE.""
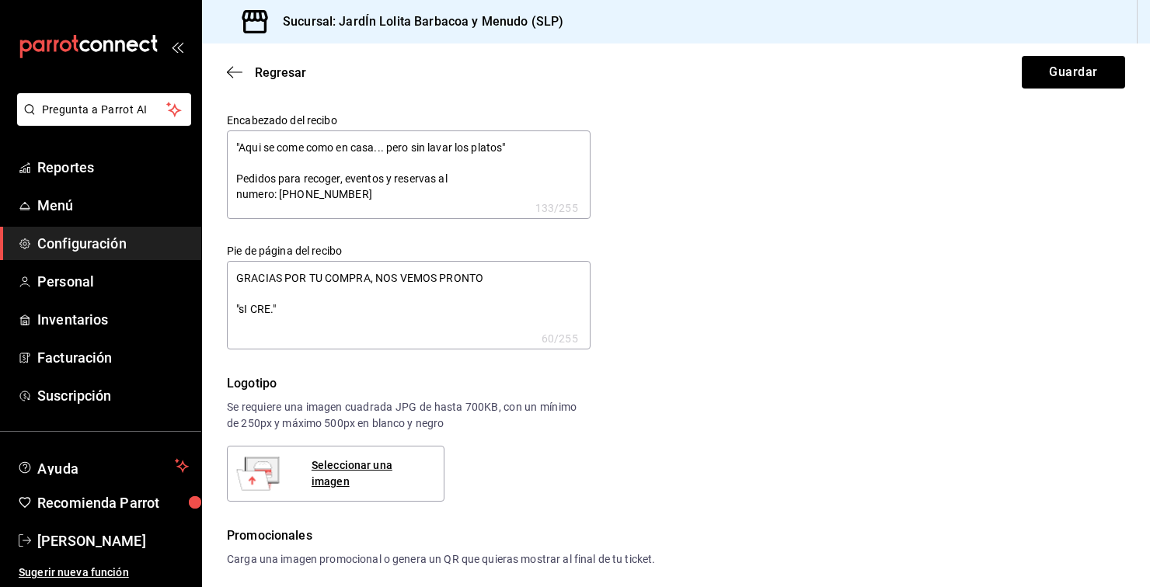
type textarea "x"
type textarea "GRACIAS POR TU COMPRA, NOS VEMOS PRONTO "sI CR.""
type textarea "x"
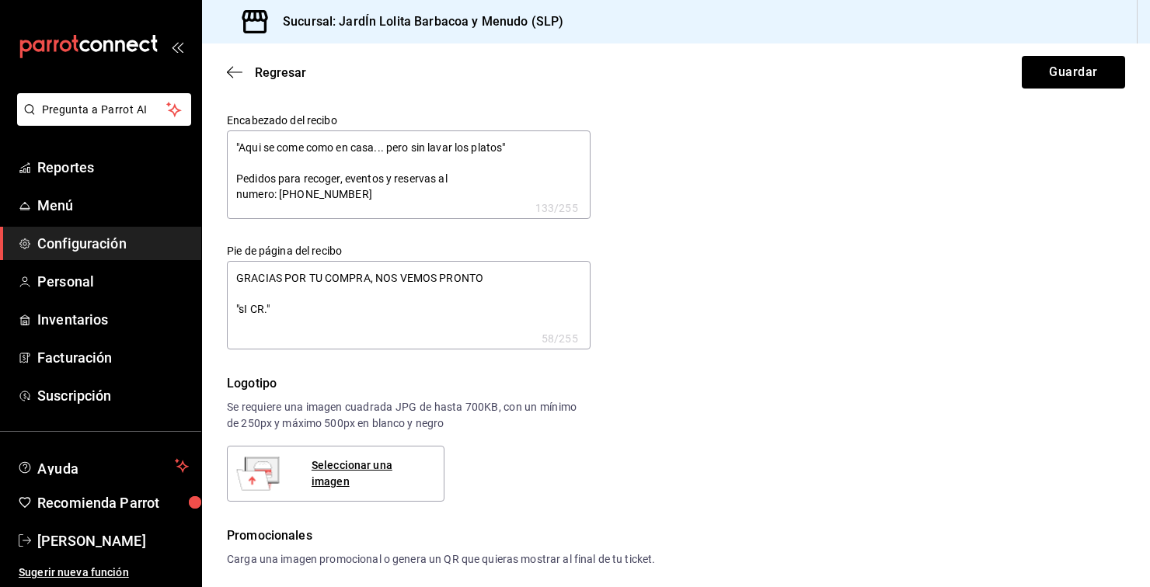
type textarea "GRACIAS POR TU COMPRA, NOS VEMOS PRONTO "sI C.""
click at [426, 313] on textarea "GRACIAS POR TU COMPRA, NOS VEMOS PRONTO "Si crees que ya no hay nada que hacer …" at bounding box center [409, 305] width 364 height 89
click at [424, 340] on textarea "GRACIAS POR TU COMPRA, NOS VEMOS PRONTO "Si crees que ya no hay nada que hacer,…" at bounding box center [409, 305] width 364 height 89
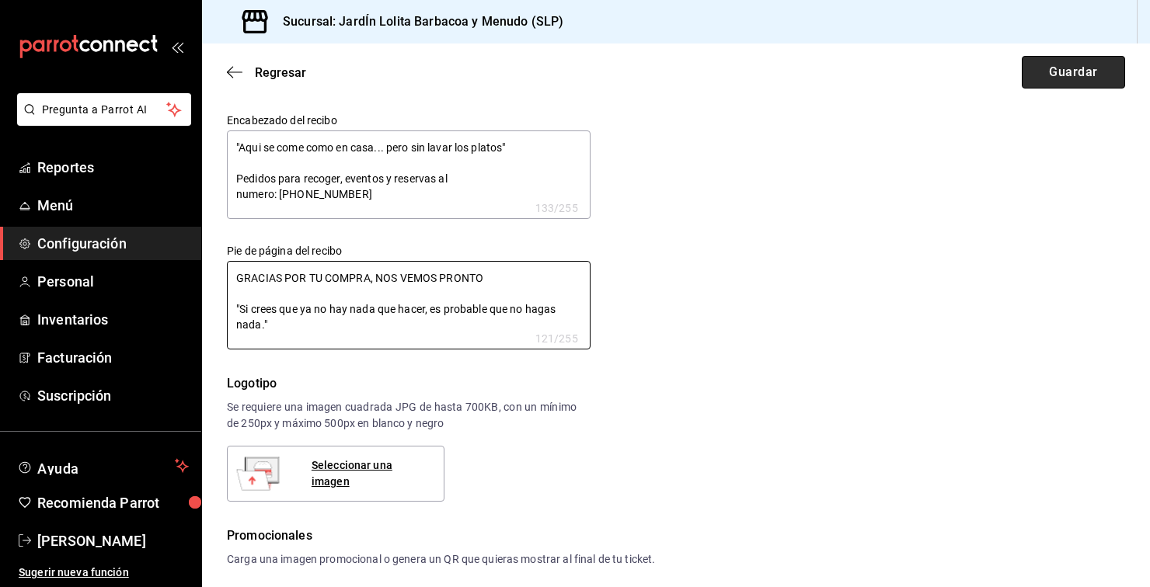
click at [1103, 61] on button "Guardar" at bounding box center [1073, 72] width 103 height 33
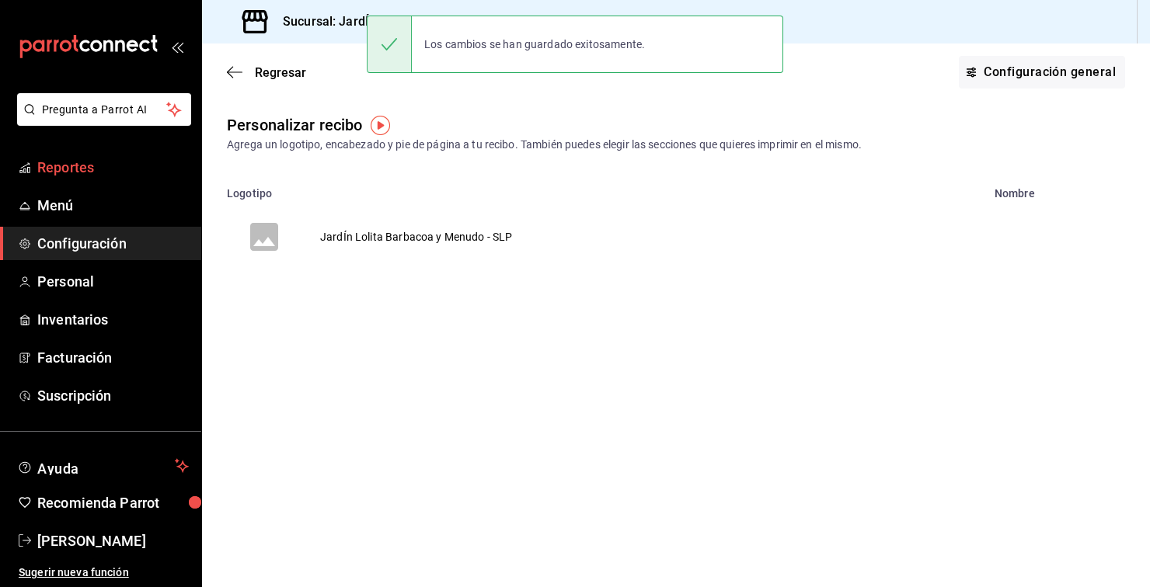
click at [60, 169] on span "Reportes" at bounding box center [113, 167] width 152 height 21
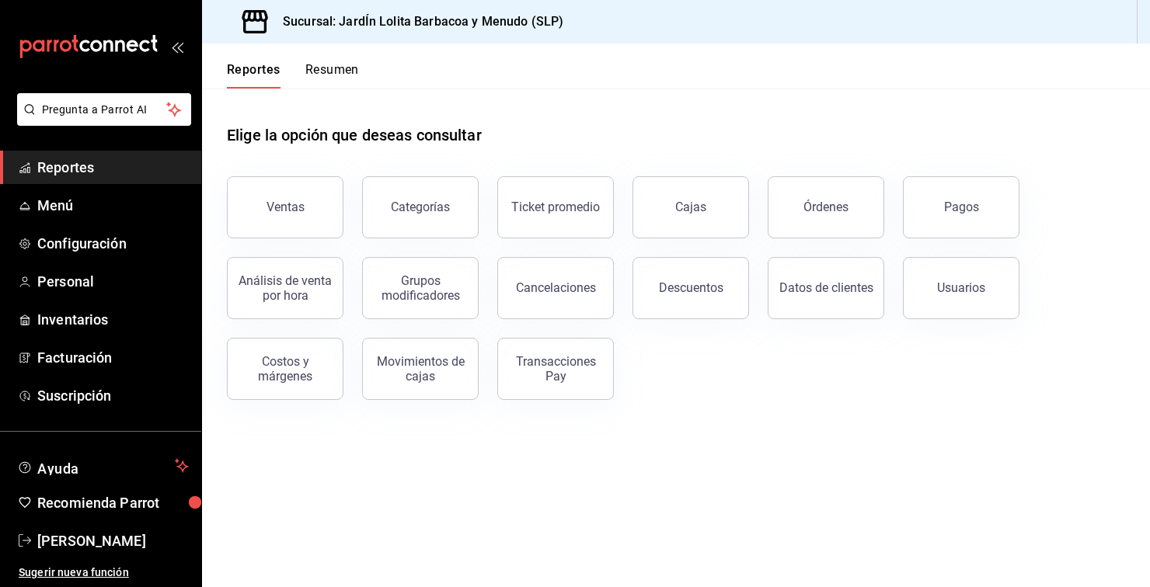
click at [65, 173] on span "Reportes" at bounding box center [113, 167] width 152 height 21
click at [71, 211] on span "Menú" at bounding box center [113, 205] width 152 height 21
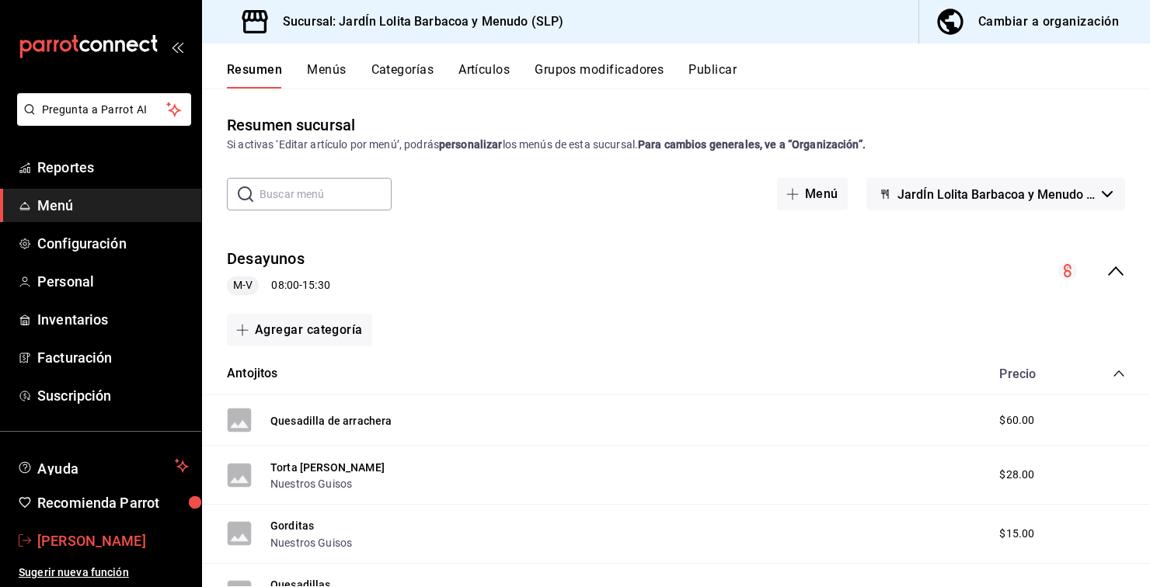
click at [85, 546] on span "[PERSON_NAME]" at bounding box center [113, 541] width 152 height 21
